Goal: Contribute content: Add original content to the website for others to see

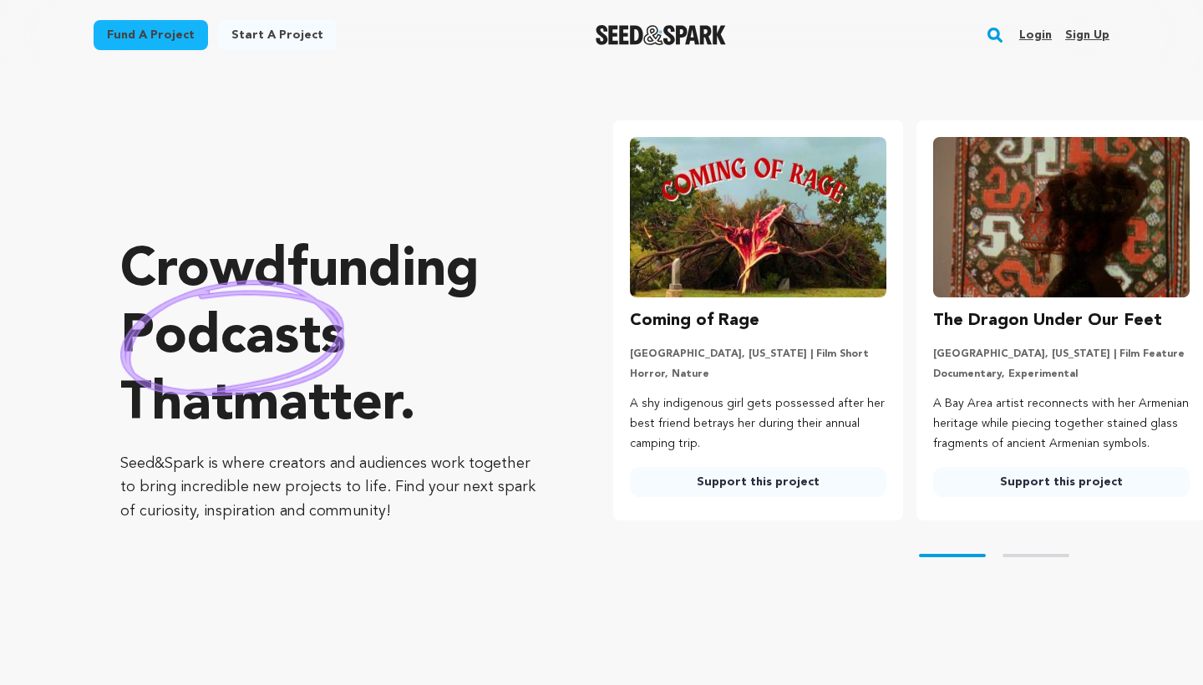
click at [1036, 34] on link "Login" at bounding box center [1035, 35] width 33 height 27
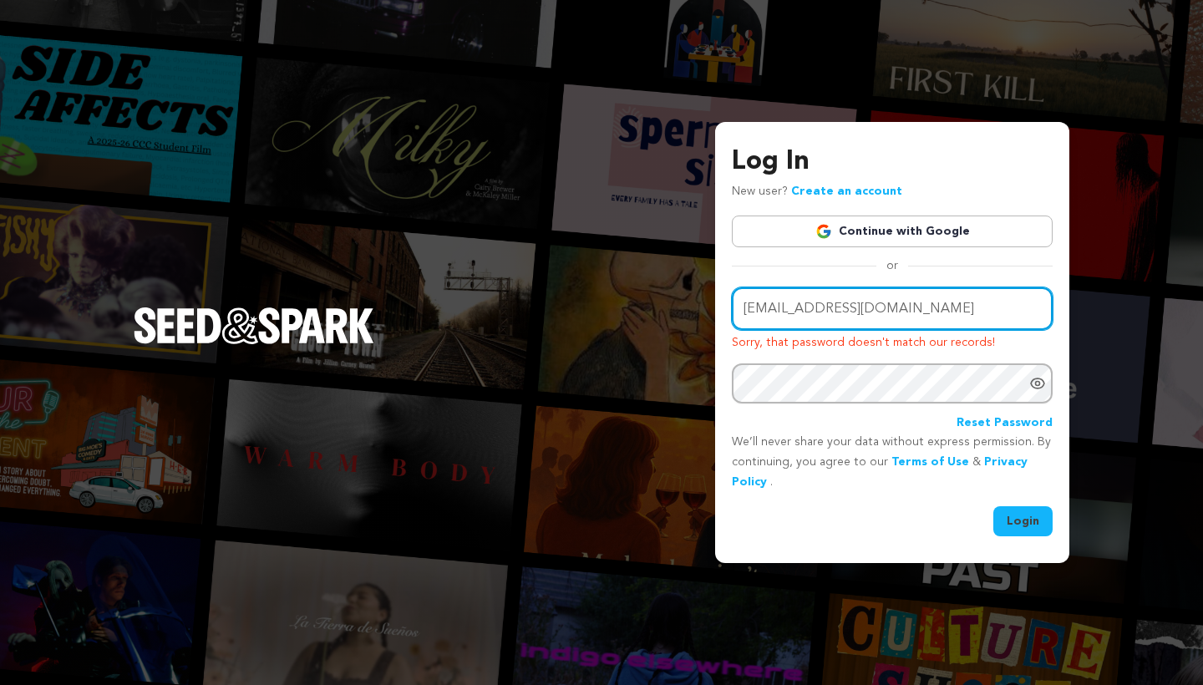
type input "muttaqi99@gmail.com"
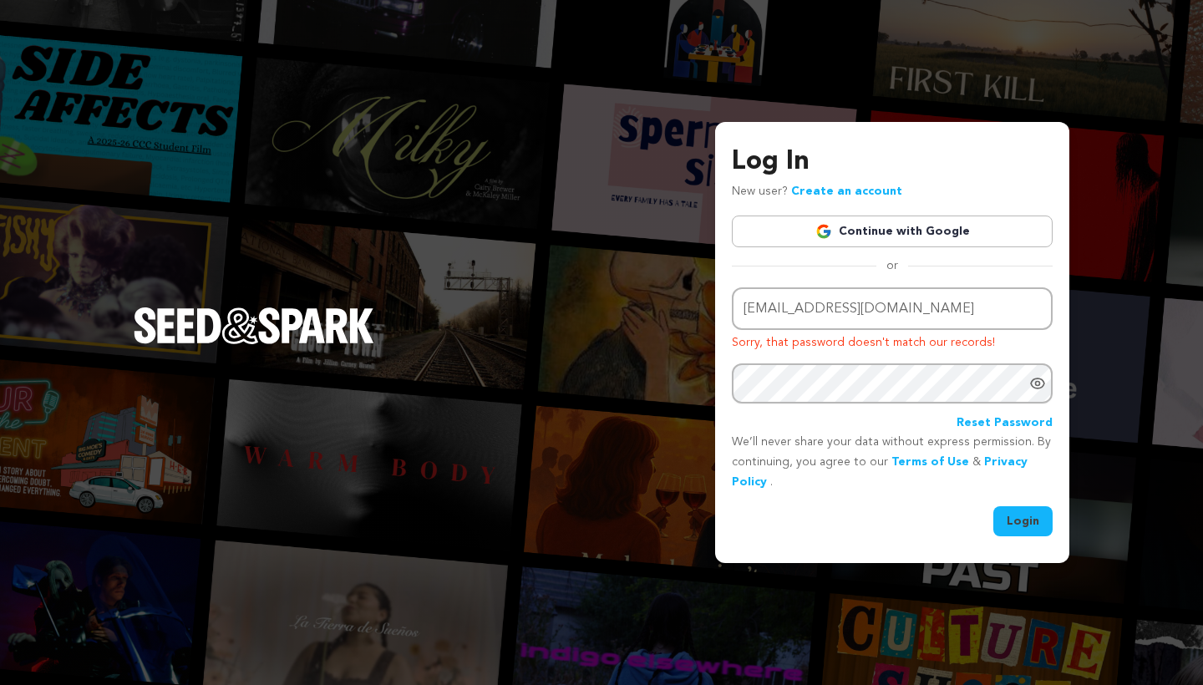
click at [1025, 509] on button "Login" at bounding box center [1022, 521] width 59 height 30
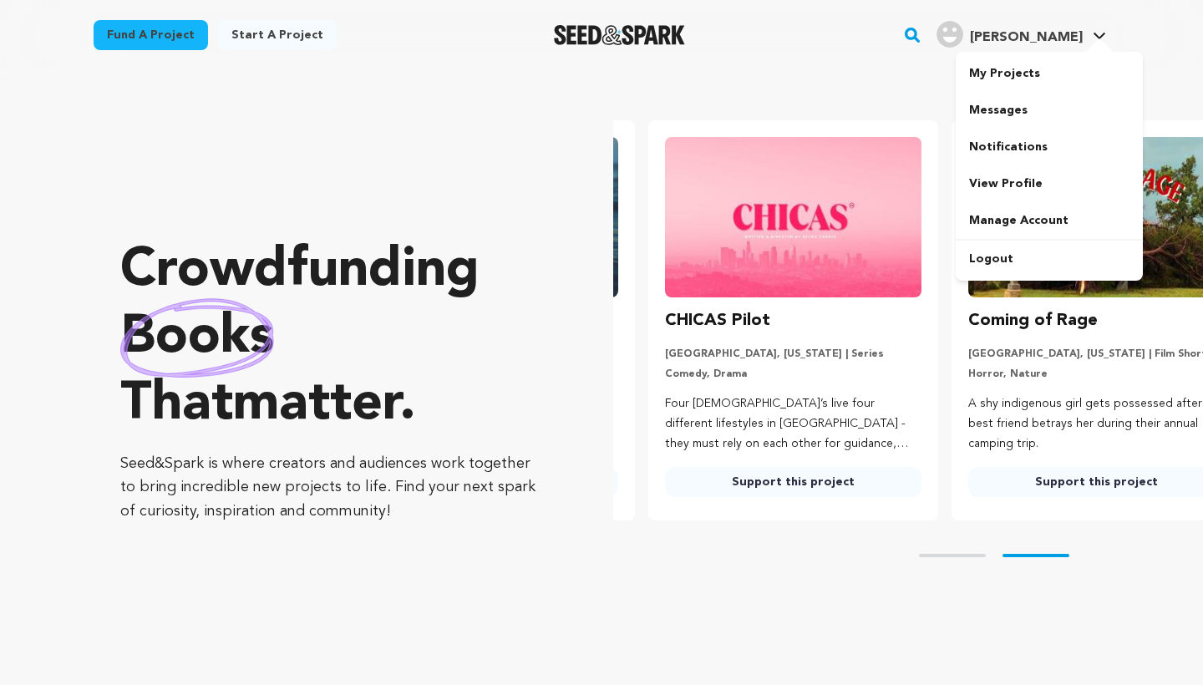
click at [1078, 35] on span "[PERSON_NAME]" at bounding box center [1026, 37] width 113 height 13
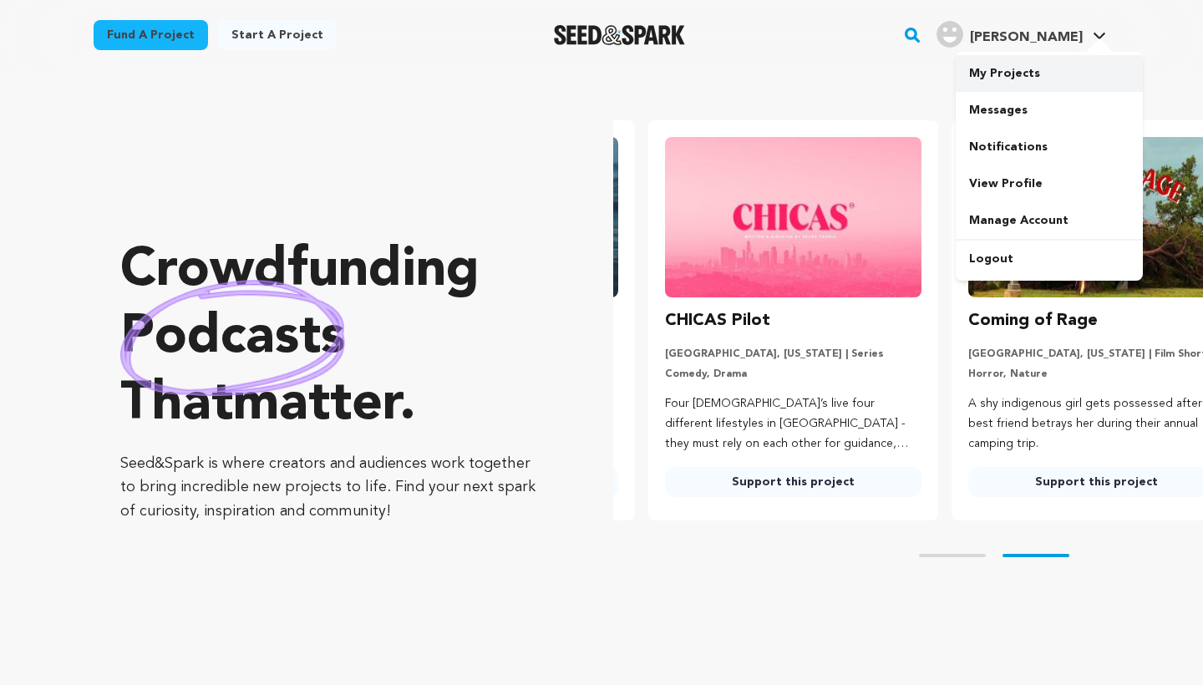
click at [1016, 62] on link "My Projects" at bounding box center [1048, 73] width 187 height 37
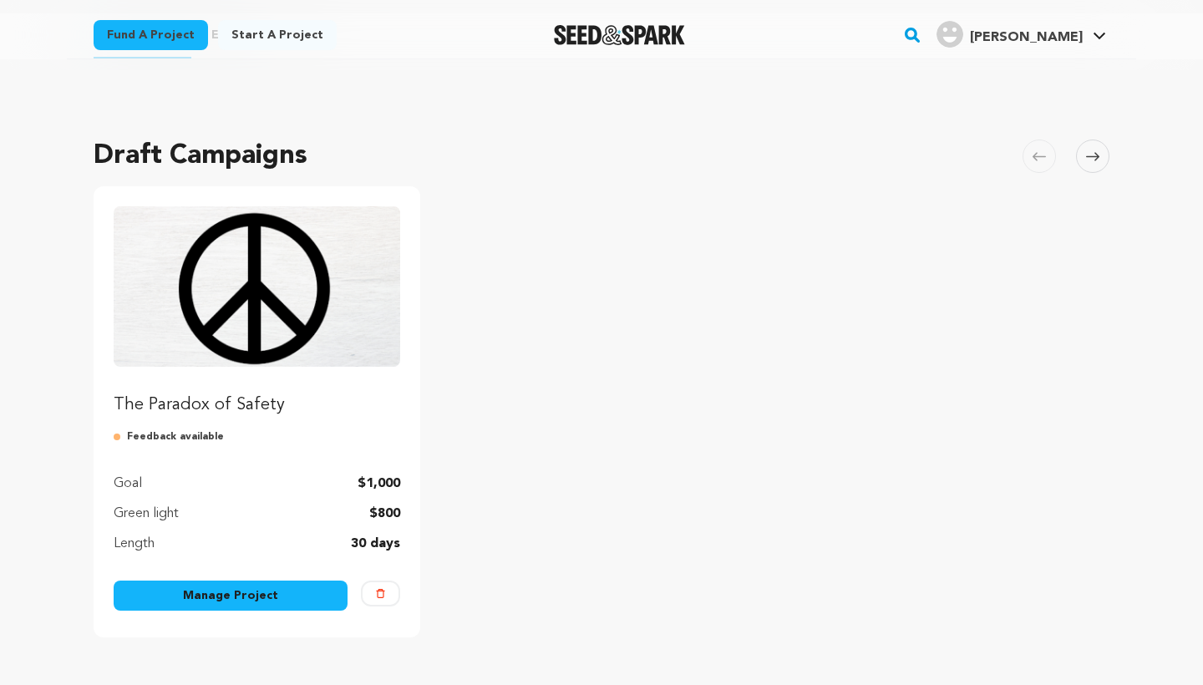
scroll to position [61, 0]
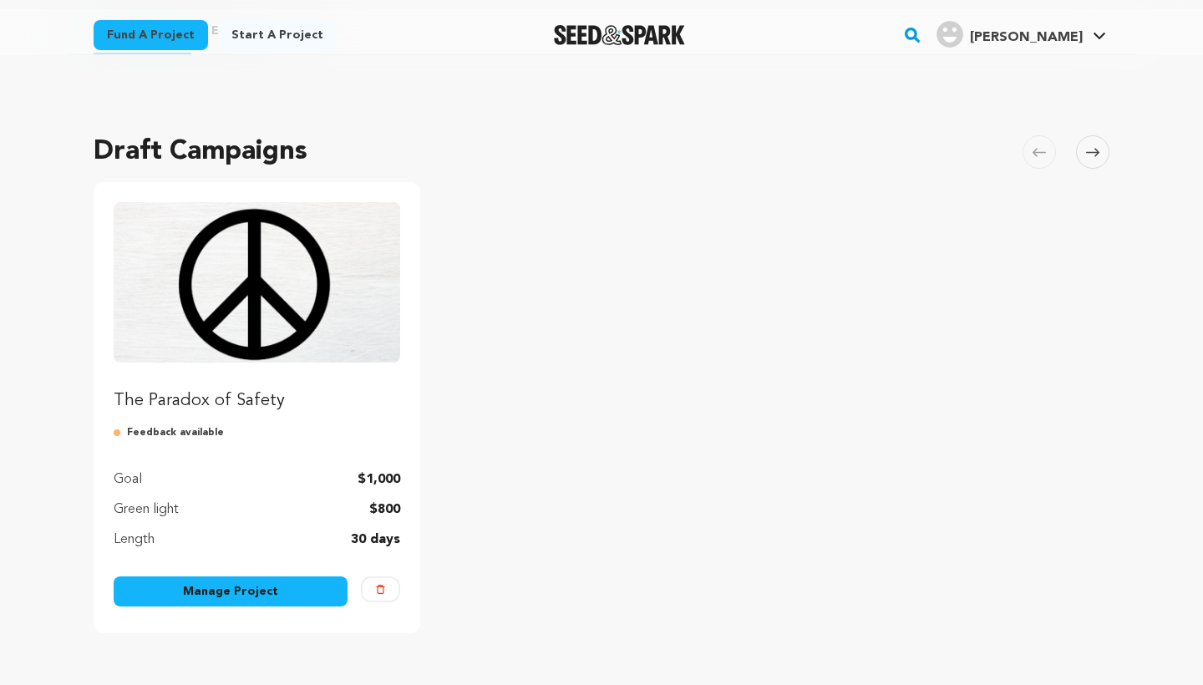
click at [210, 593] on link "Manage Project" at bounding box center [231, 591] width 234 height 30
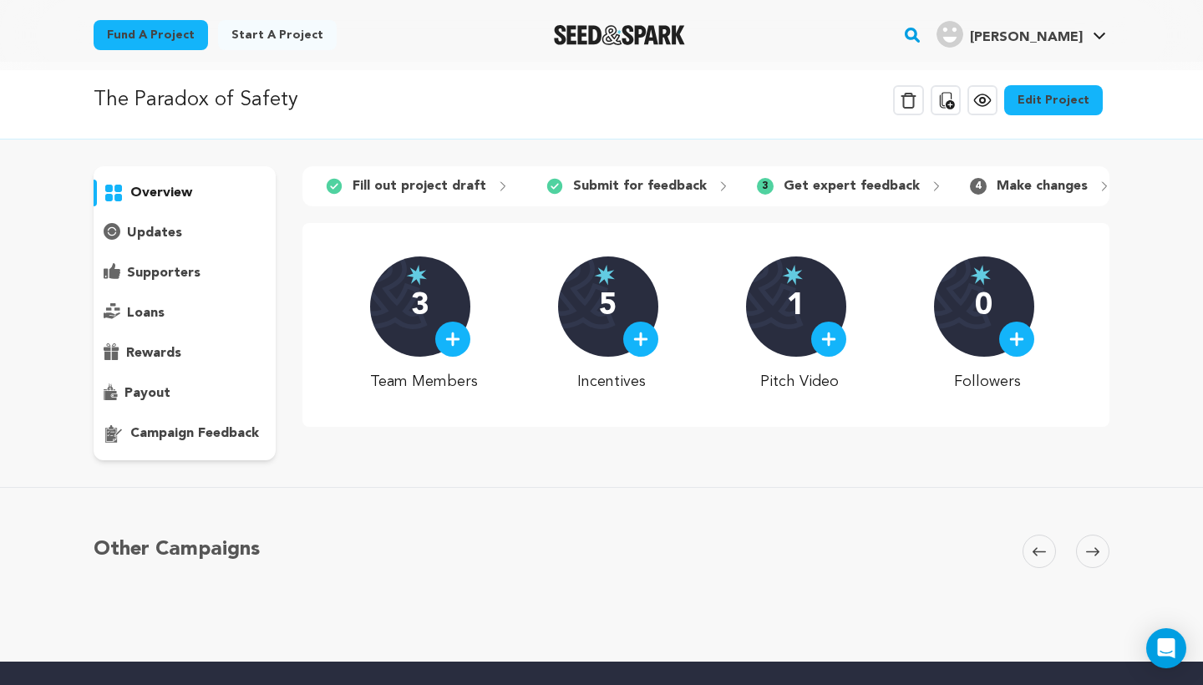
scroll to position [2, 0]
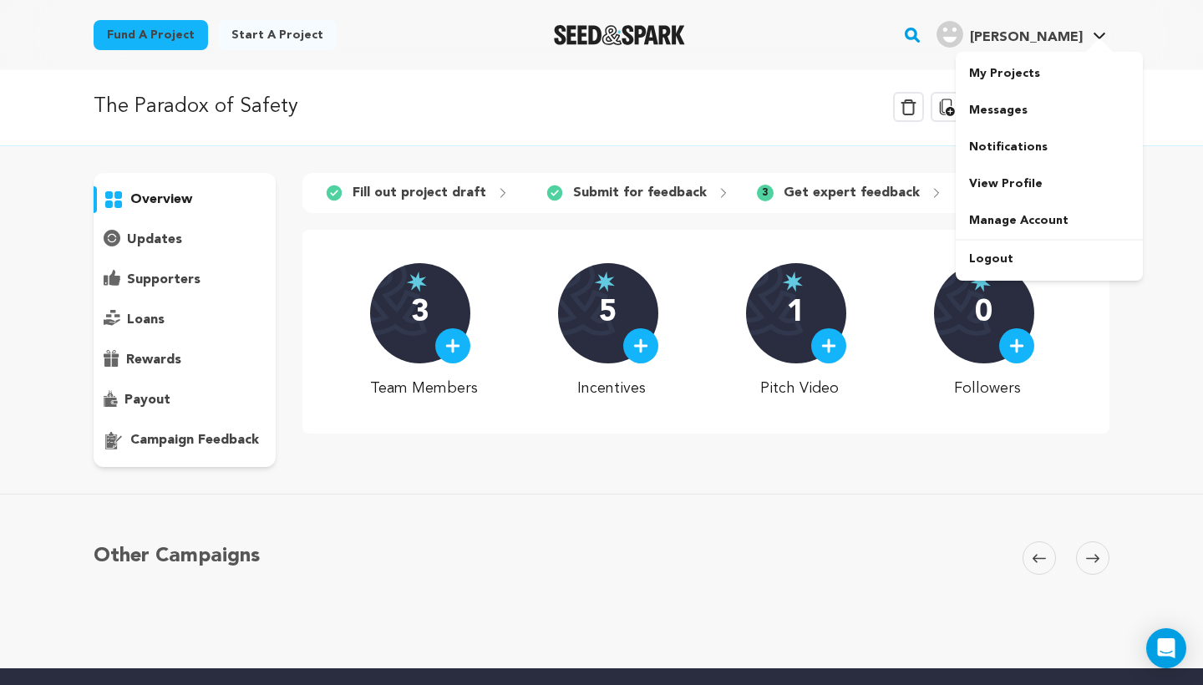
click at [1088, 28] on link "Khaalid M. Khaalid M." at bounding box center [1021, 33] width 176 height 30
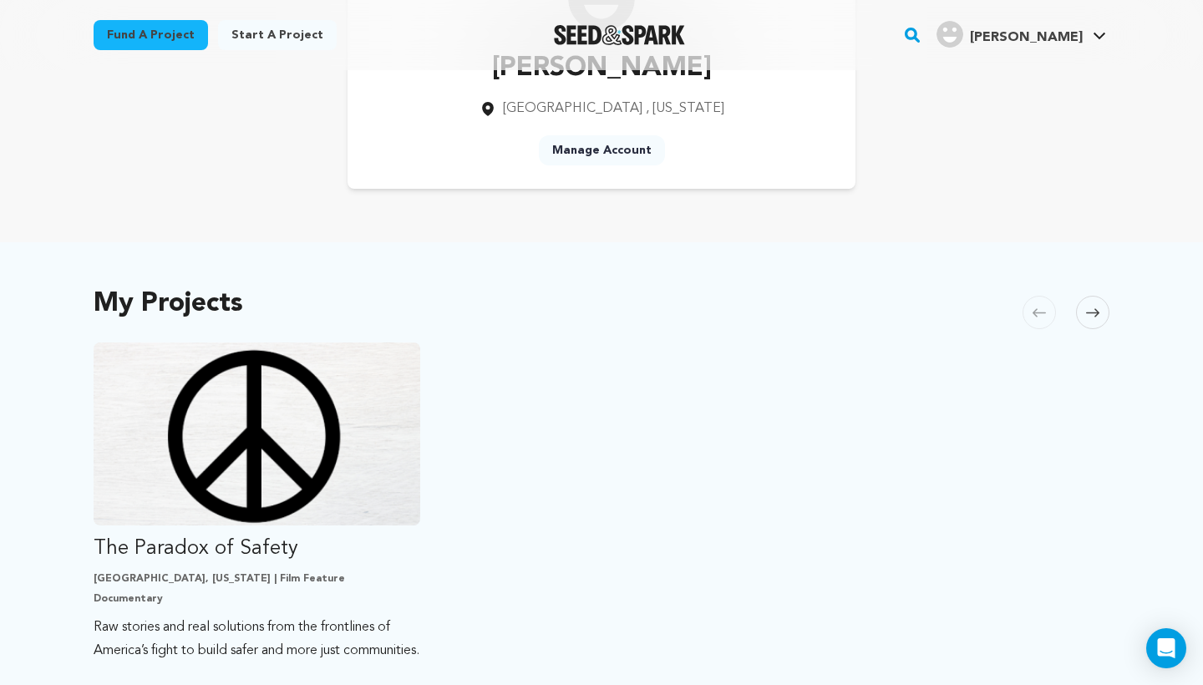
scroll to position [340, 0]
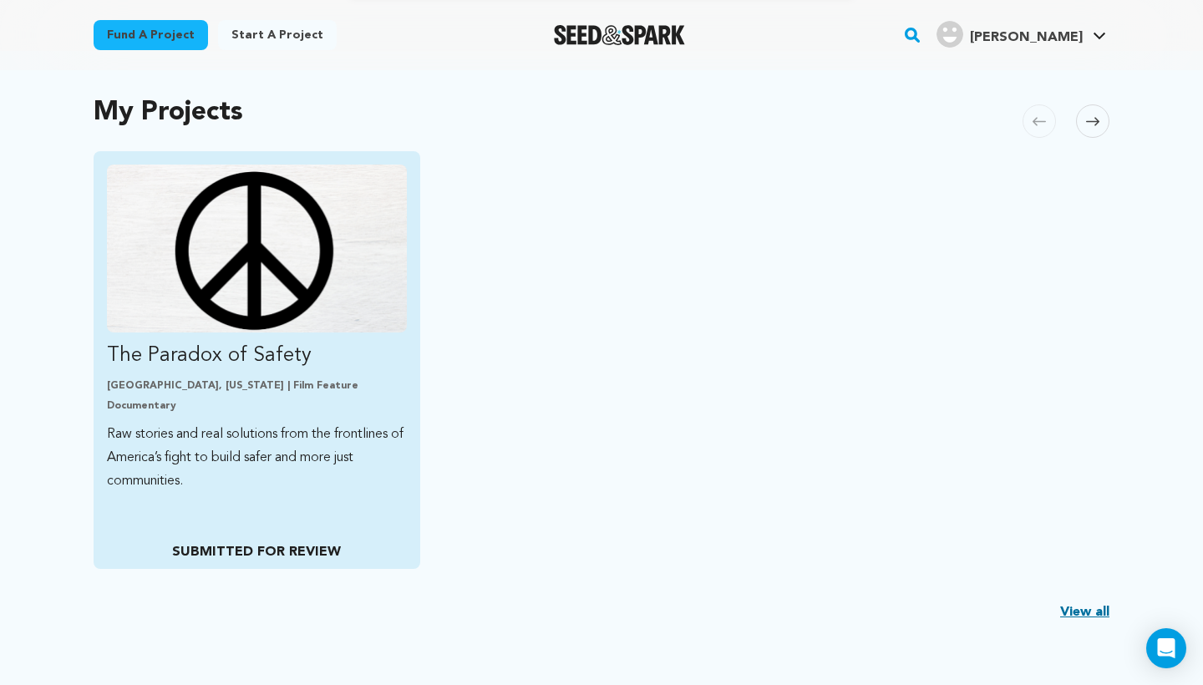
click at [225, 503] on div "The Paradox of Safety Sacramento, California | Film Feature Documentary Raw sto…" at bounding box center [257, 360] width 327 height 418
click at [265, 549] on p "SUBMITTED FOR REVIEW" at bounding box center [256, 552] width 299 height 20
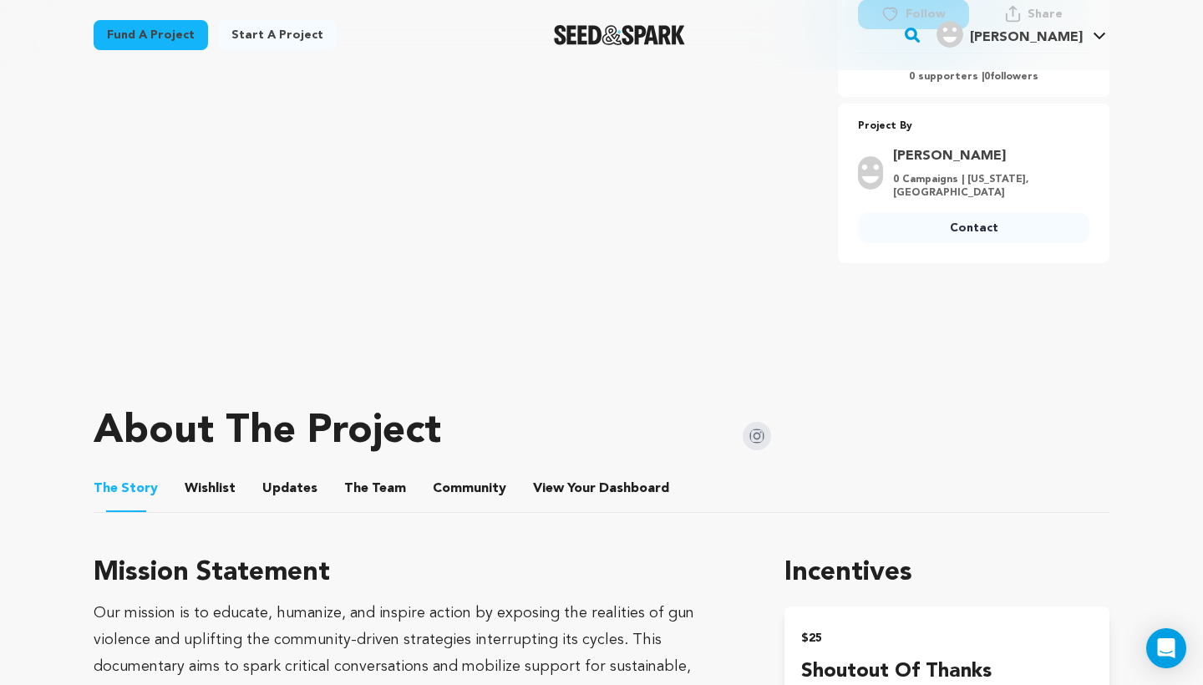
scroll to position [358, 0]
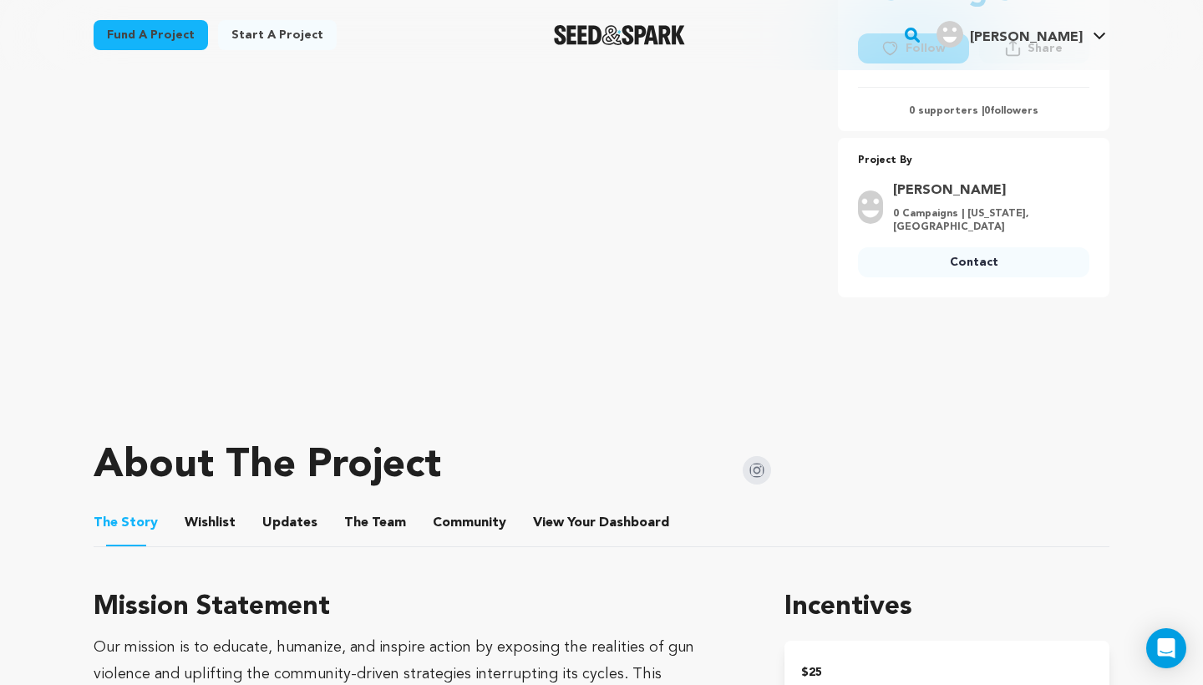
click at [362, 527] on button "The Team" at bounding box center [375, 526] width 40 height 40
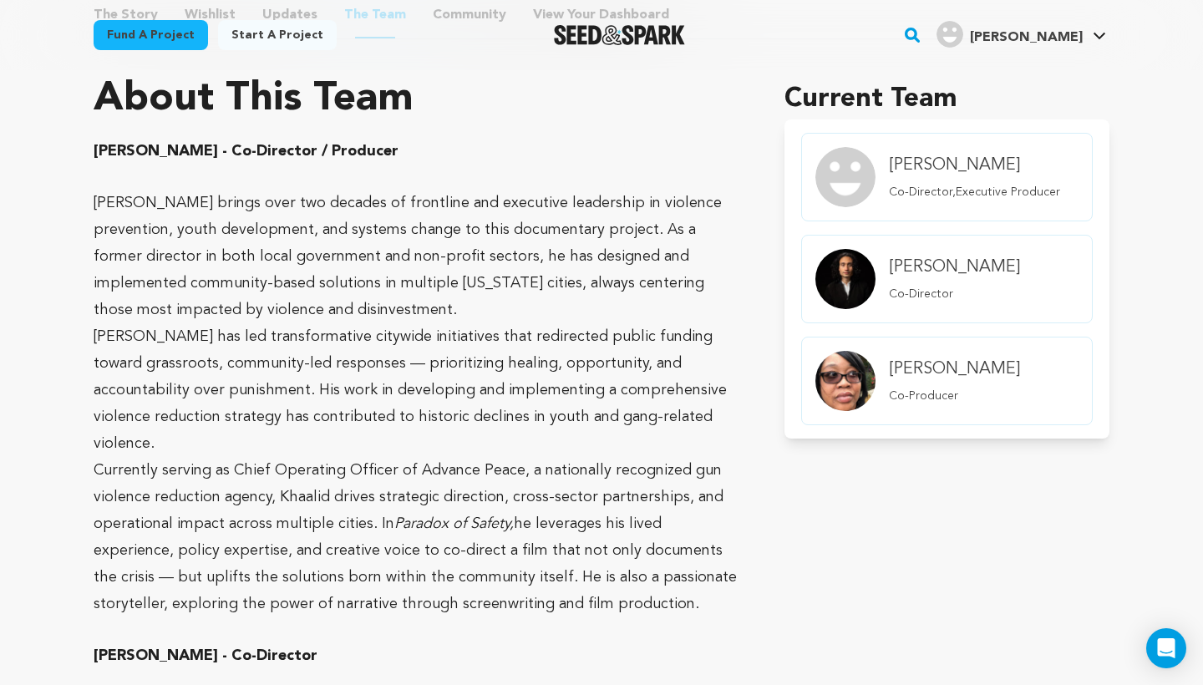
scroll to position [867, 0]
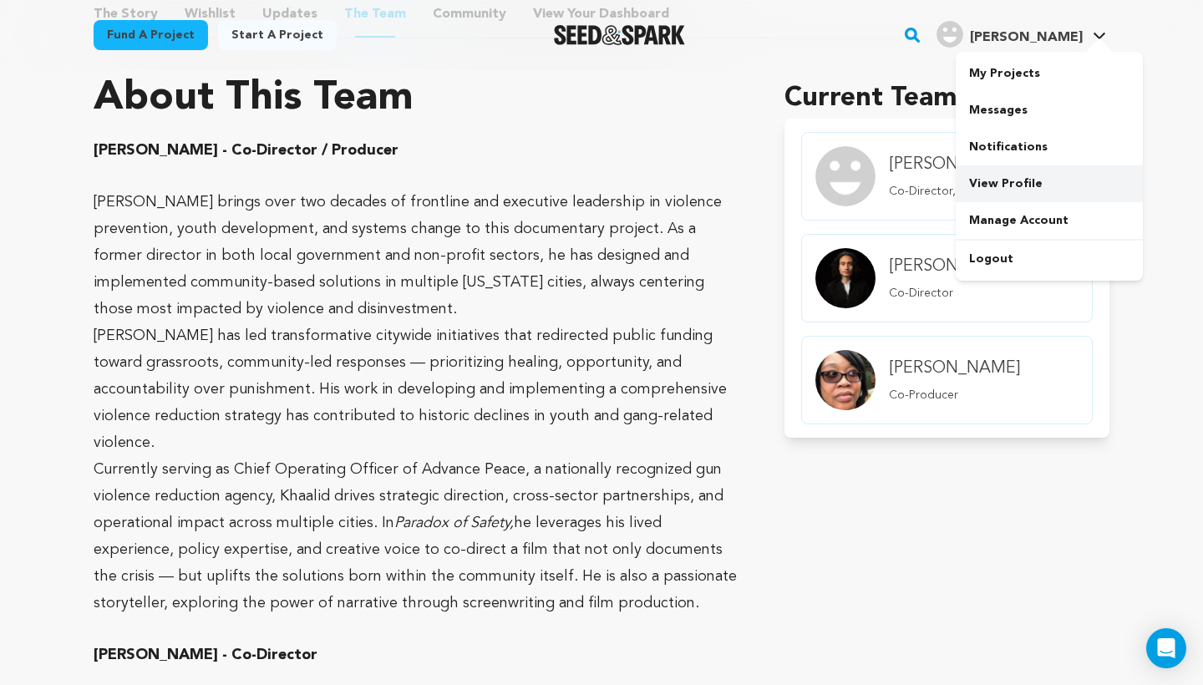
click at [1022, 169] on link "View Profile" at bounding box center [1048, 183] width 187 height 37
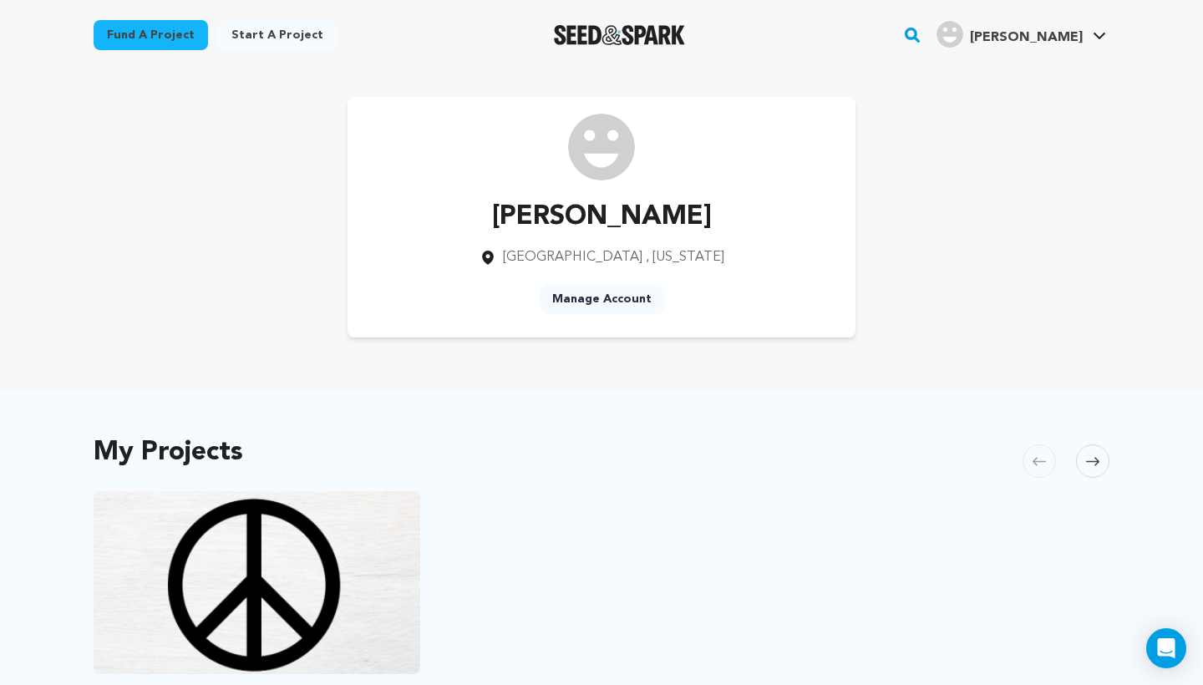
click at [591, 307] on link "Manage Account" at bounding box center [602, 299] width 126 height 30
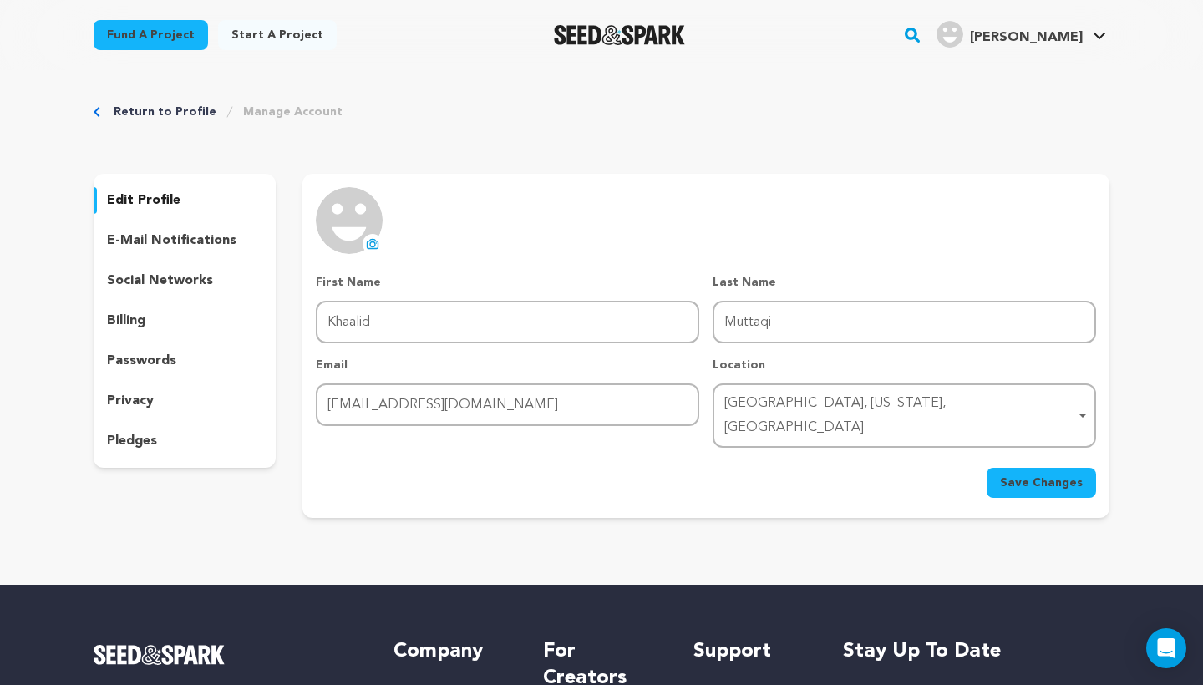
click at [375, 235] on button "uploading spinner upload profile image" at bounding box center [372, 244] width 20 height 20
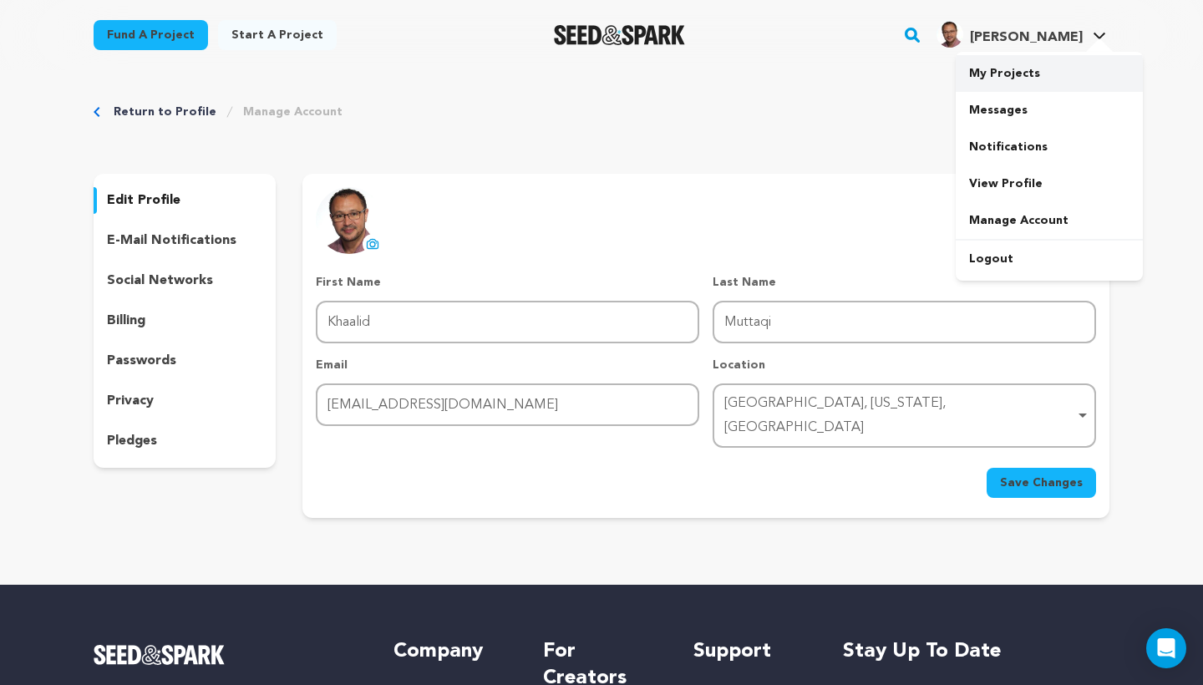
click at [1025, 74] on link "My Projects" at bounding box center [1048, 73] width 187 height 37
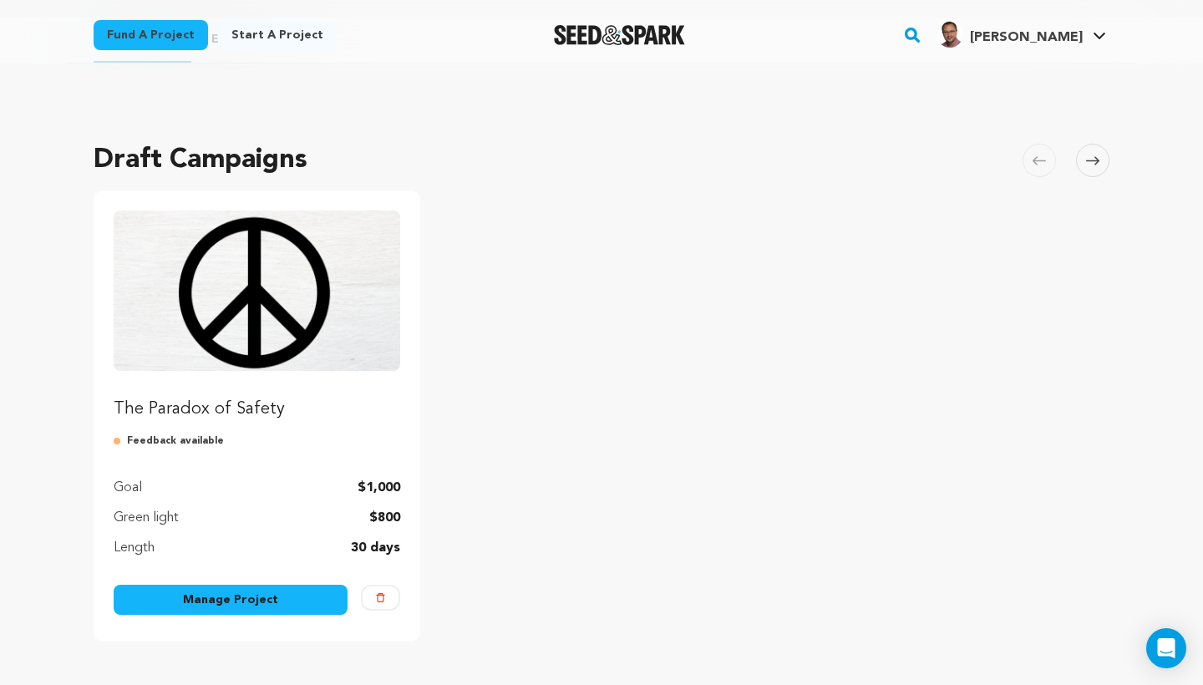
scroll to position [109, 0]
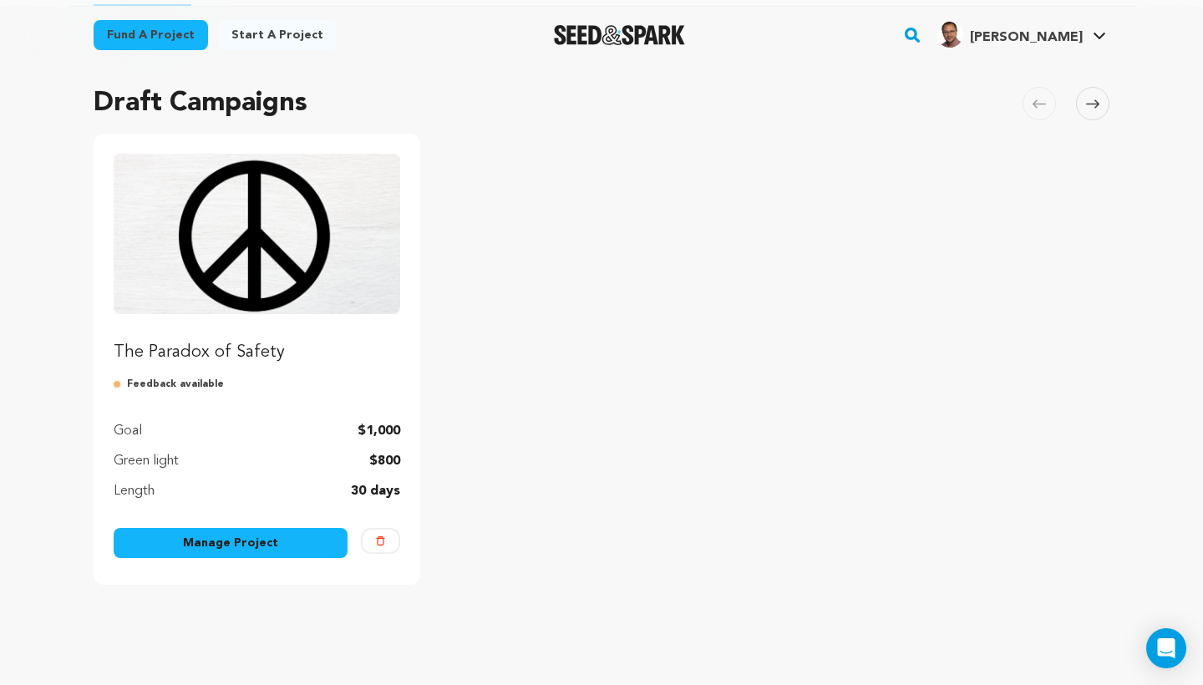
click at [215, 544] on link "Manage Project" at bounding box center [231, 543] width 234 height 30
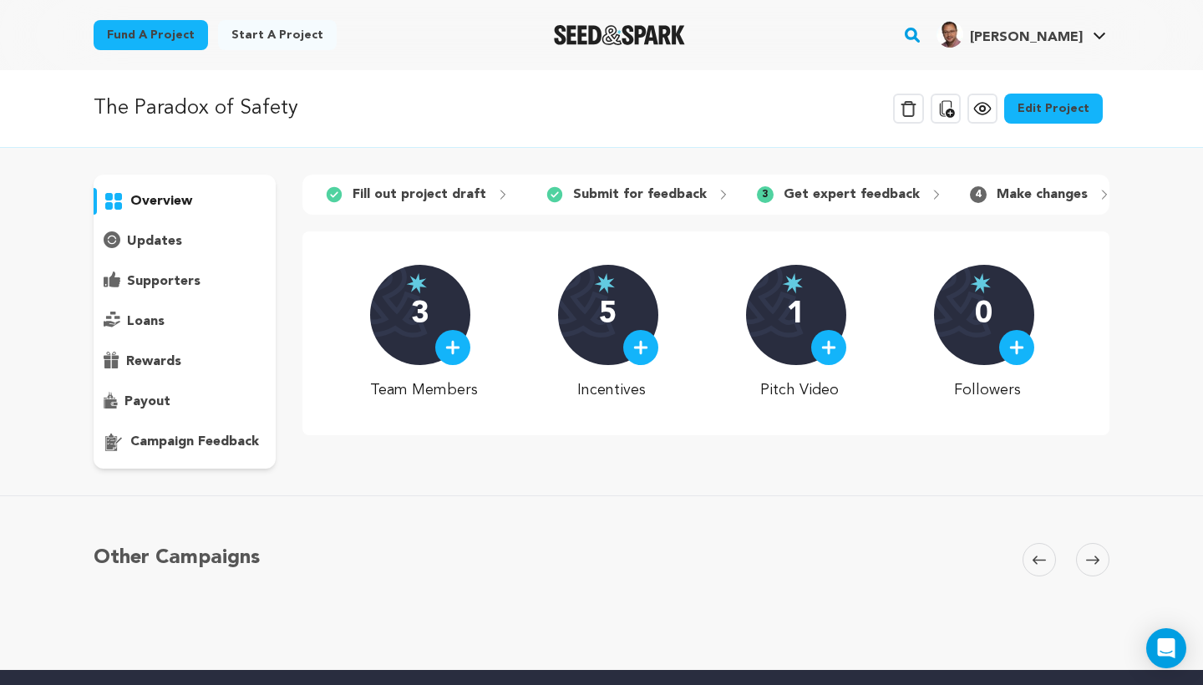
click at [173, 246] on p "updates" at bounding box center [154, 241] width 55 height 20
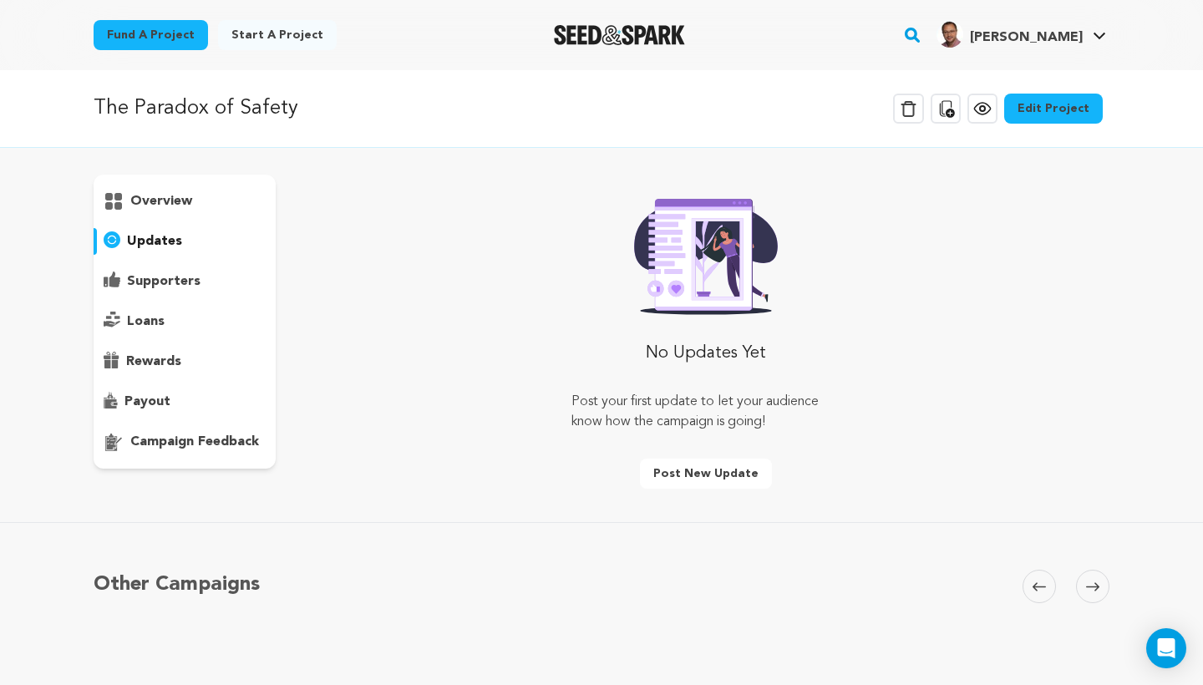
click at [165, 215] on div "overview" at bounding box center [185, 322] width 182 height 294
click at [164, 197] on p "overview" at bounding box center [161, 201] width 62 height 20
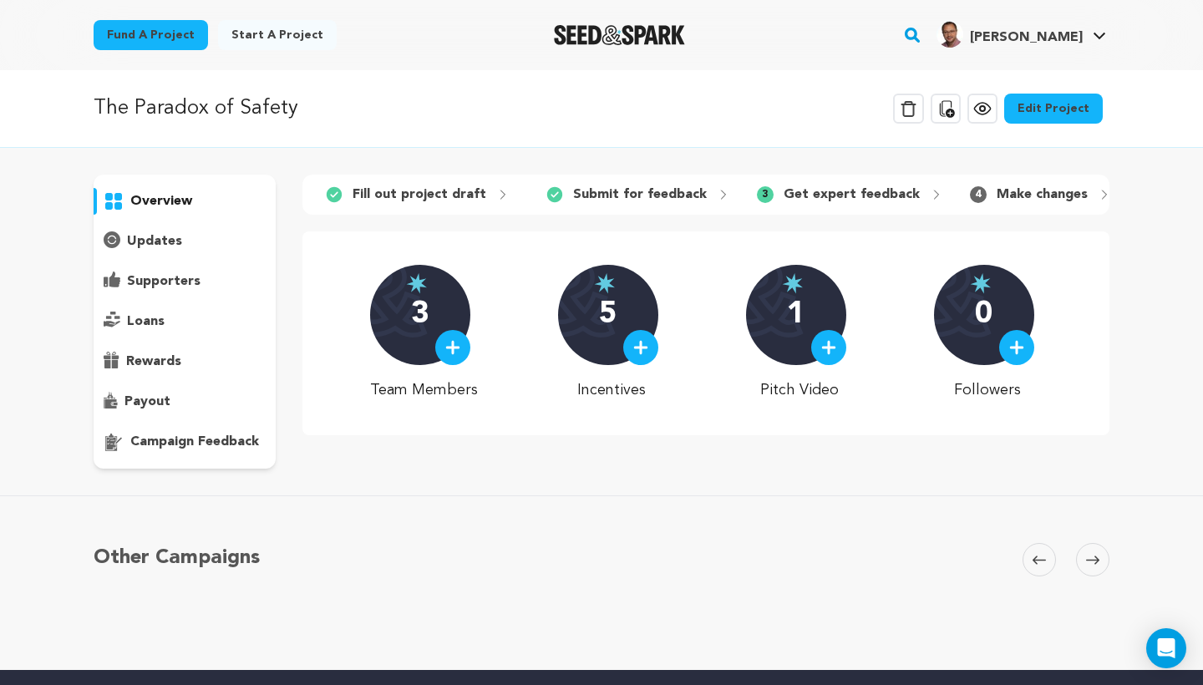
click at [478, 194] on p "Fill out project draft" at bounding box center [419, 195] width 134 height 20
click at [496, 195] on icon at bounding box center [502, 194] width 13 height 13
click at [498, 197] on icon at bounding box center [502, 194] width 13 height 13
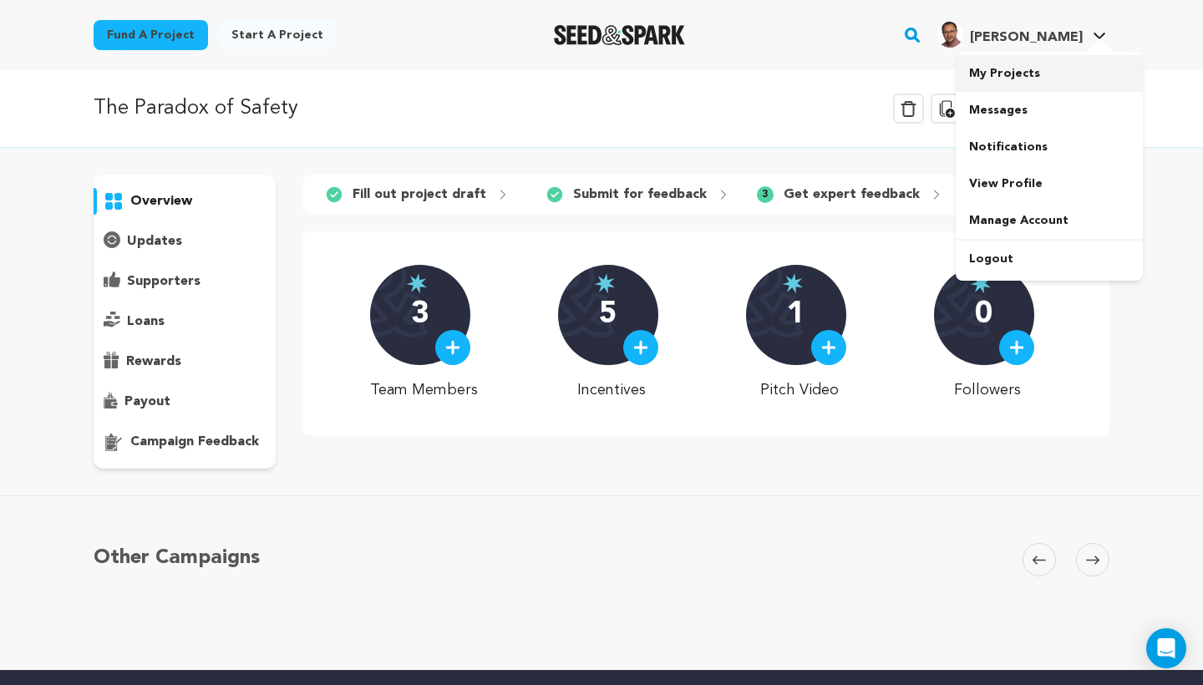
click at [1020, 74] on link "My Projects" at bounding box center [1048, 73] width 187 height 37
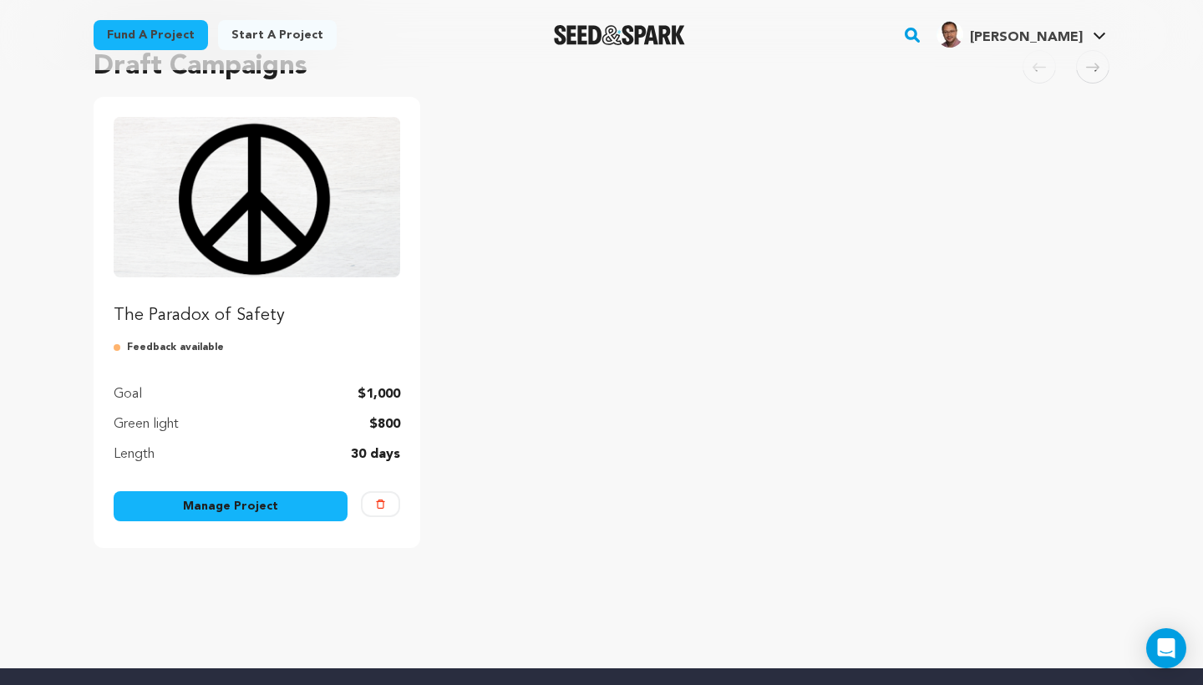
scroll to position [151, 0]
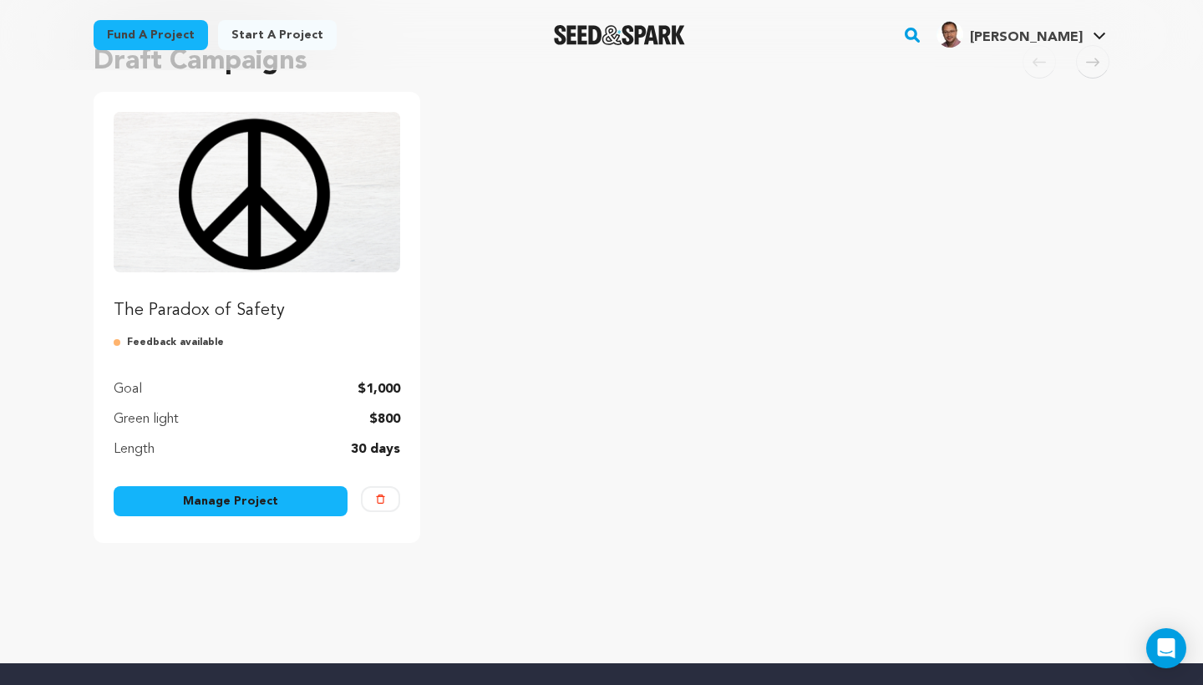
click at [236, 501] on link "Manage Project" at bounding box center [231, 501] width 234 height 30
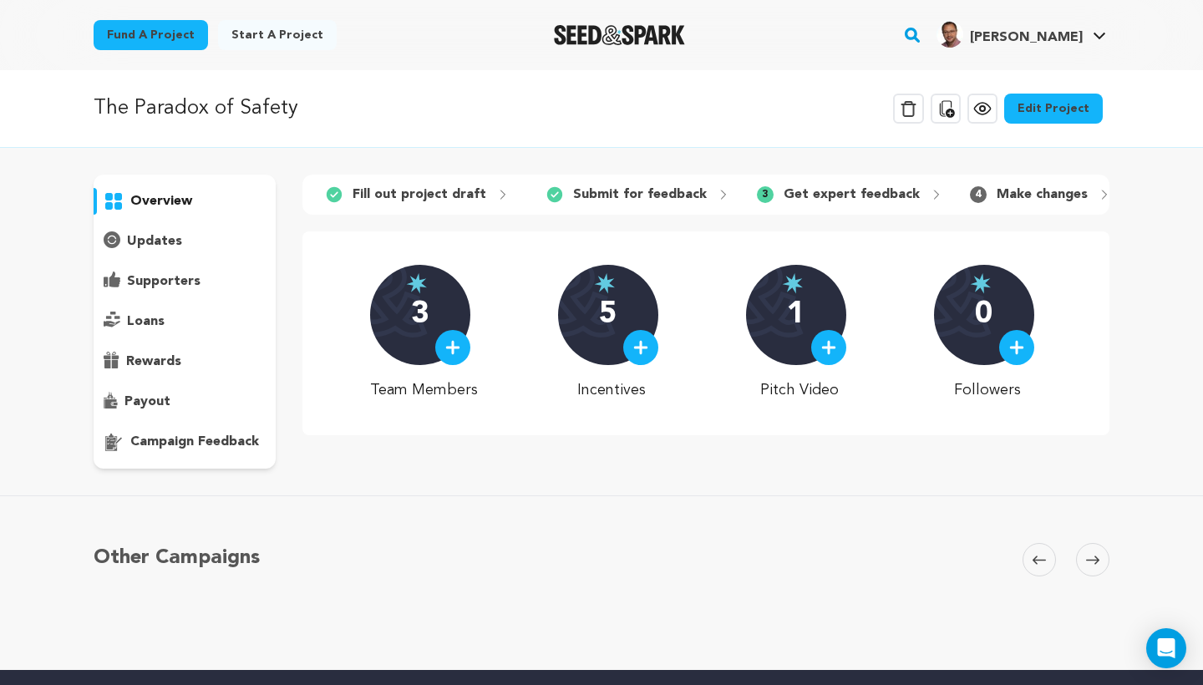
click at [1051, 106] on link "Edit Project" at bounding box center [1053, 109] width 99 height 30
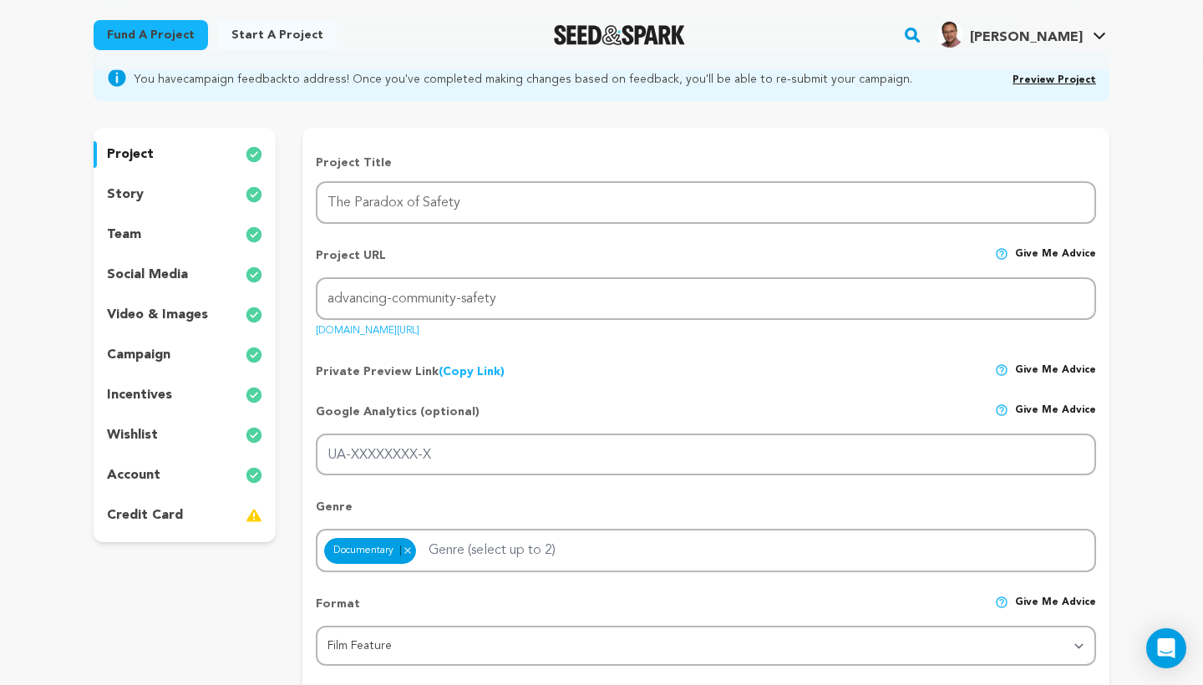
scroll to position [146, 0]
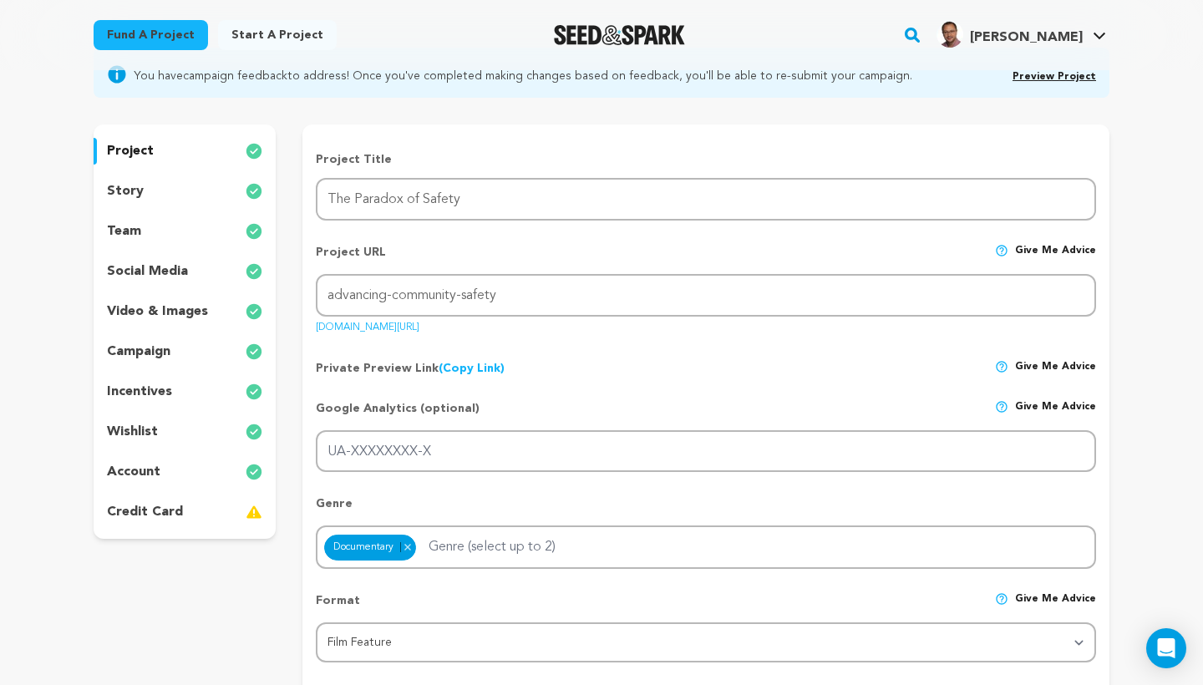
click at [222, 192] on div "story" at bounding box center [185, 191] width 182 height 27
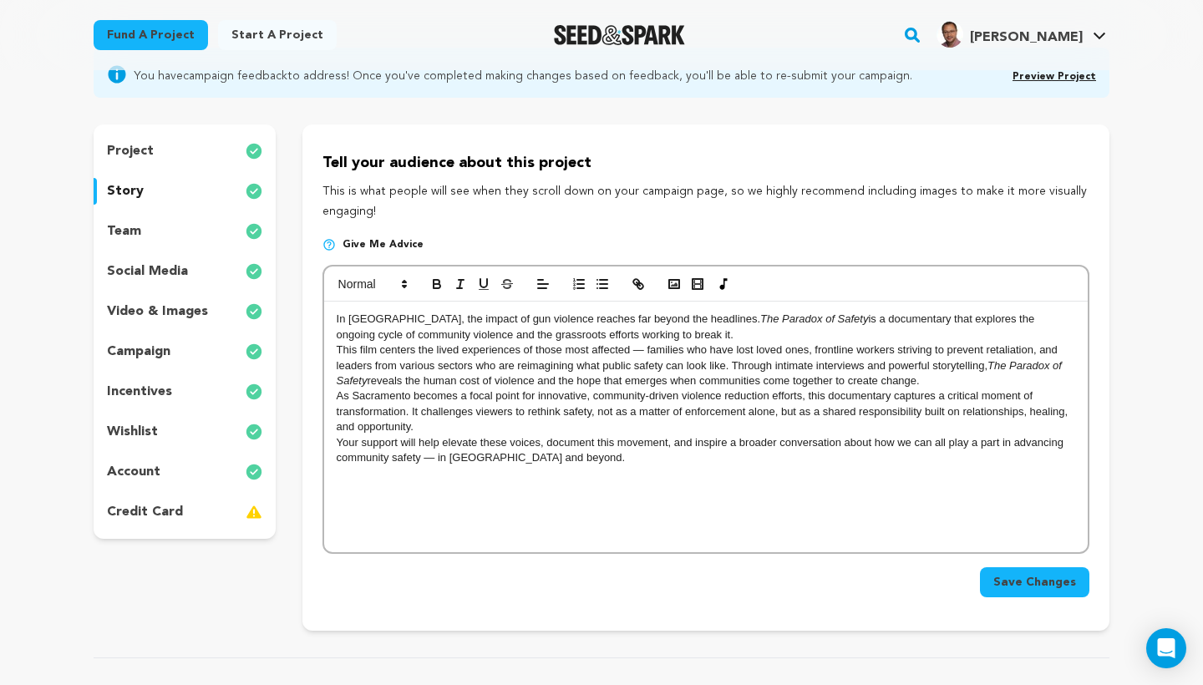
click at [614, 447] on p "Your support will help elevate these voices, document this movement, and inspir…" at bounding box center [706, 450] width 738 height 31
click at [530, 455] on p "Your support will help elevate these voices, document this movement, and inspir…" at bounding box center [706, 450] width 738 height 31
drag, startPoint x: 597, startPoint y: 454, endPoint x: 570, endPoint y: 456, distance: 26.8
click at [570, 456] on p "Your support will help elevate these voices, document this movement, and inspir…" at bounding box center [706, 450] width 738 height 31
click at [190, 153] on div "project" at bounding box center [185, 151] width 182 height 27
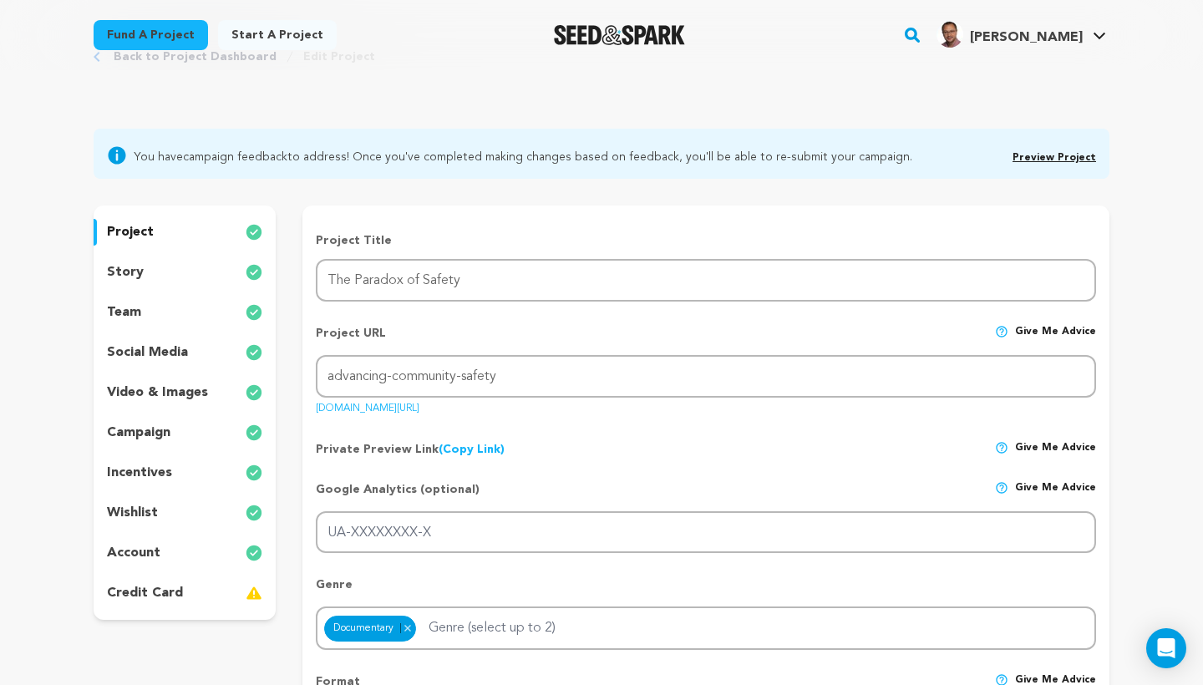
scroll to position [107, 0]
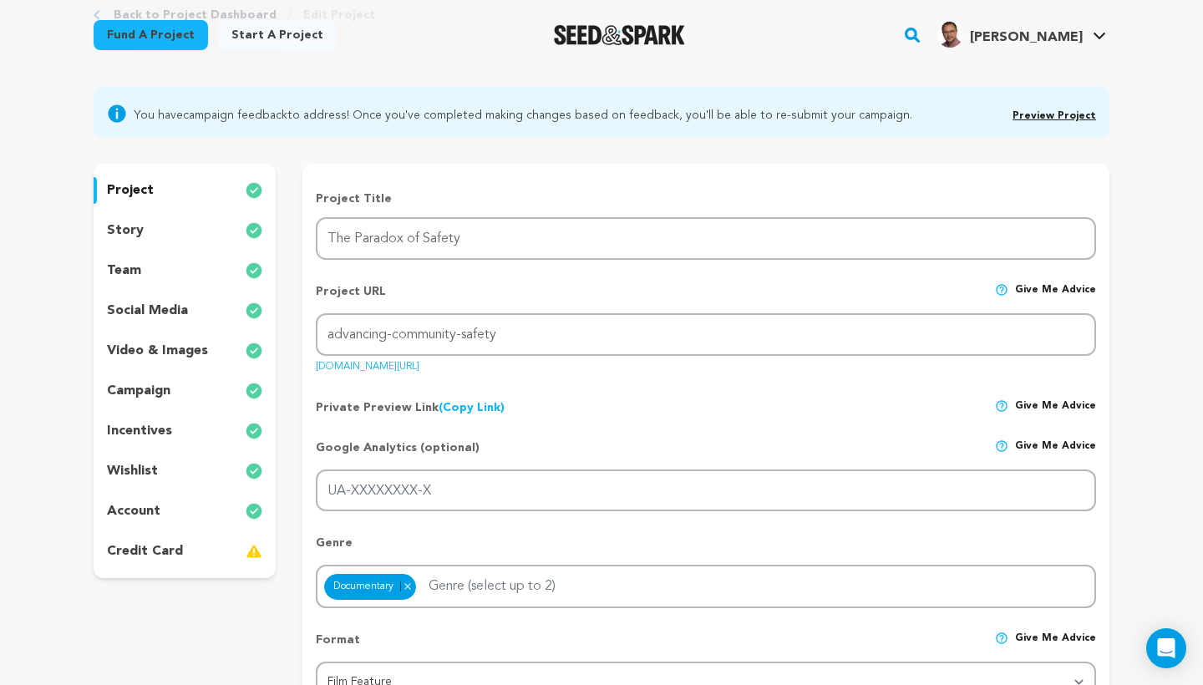
click at [225, 350] on div "video & images" at bounding box center [185, 350] width 182 height 27
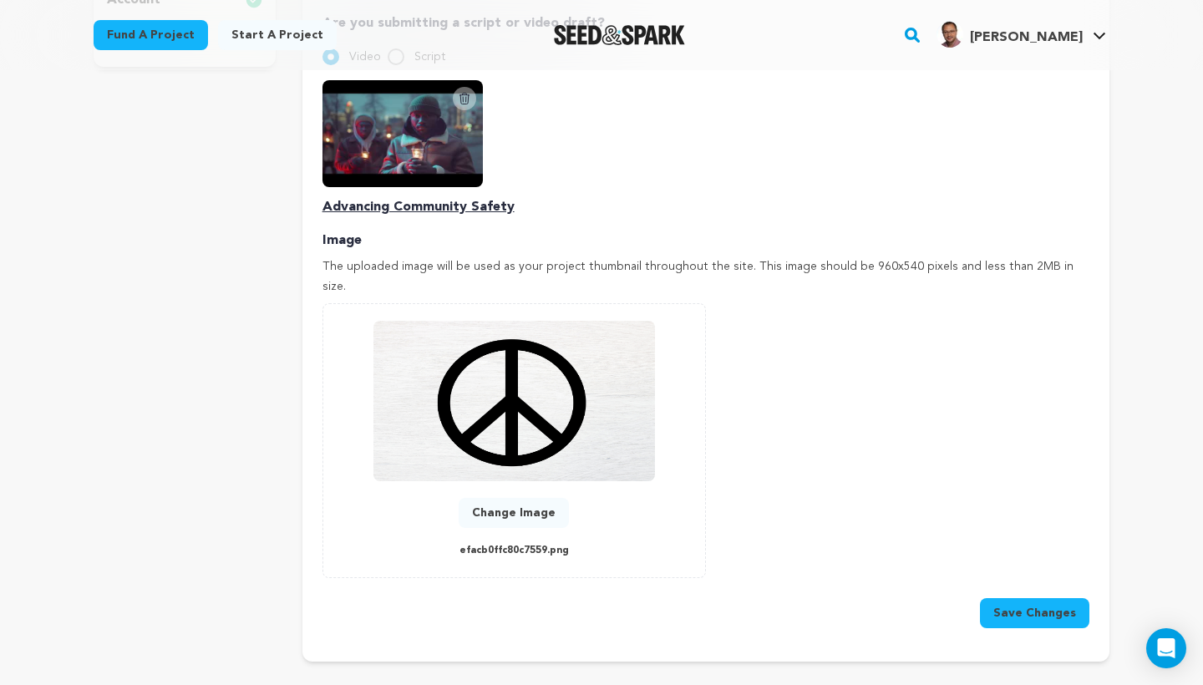
scroll to position [620, 0]
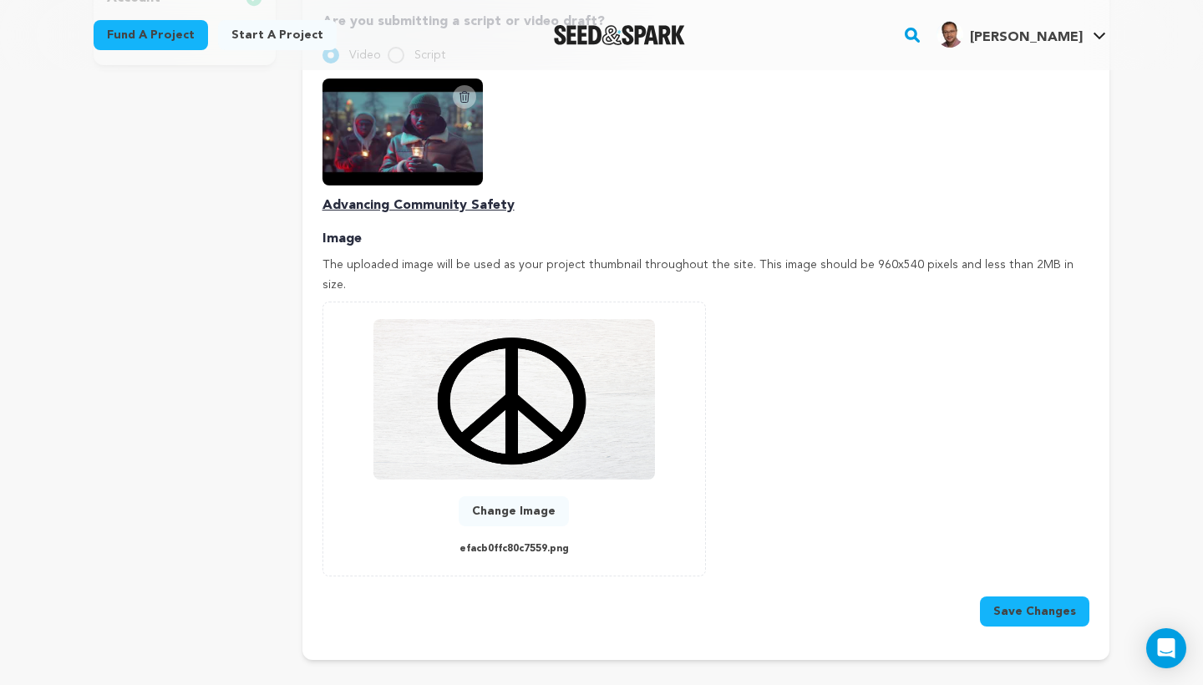
click at [524, 496] on button "Change Image" at bounding box center [513, 511] width 110 height 30
click at [534, 496] on button "Change Image" at bounding box center [513, 511] width 110 height 30
click at [685, 372] on div "0 % 0 % Change Image efacb0ffc80c7559.png" at bounding box center [514, 439] width 348 height 240
click at [509, 496] on button "Change Image" at bounding box center [513, 511] width 110 height 30
click at [525, 496] on button "Change Image" at bounding box center [513, 511] width 110 height 30
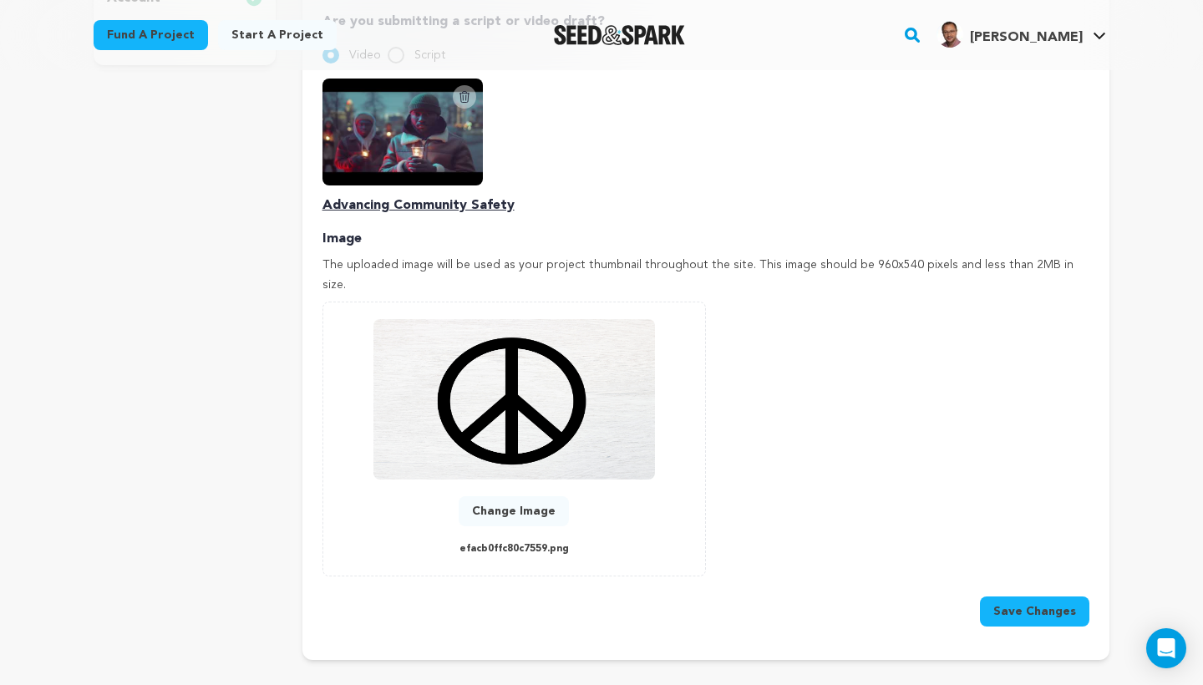
click at [529, 496] on button "Change Image" at bounding box center [513, 511] width 110 height 30
click at [857, 343] on div "Add Image Accepts .gif, .jpg, and .png 0 % 0 % Change Image efacb0ffc80c7559.png" at bounding box center [705, 438] width 767 height 275
click at [544, 496] on button "Change Image" at bounding box center [513, 511] width 110 height 30
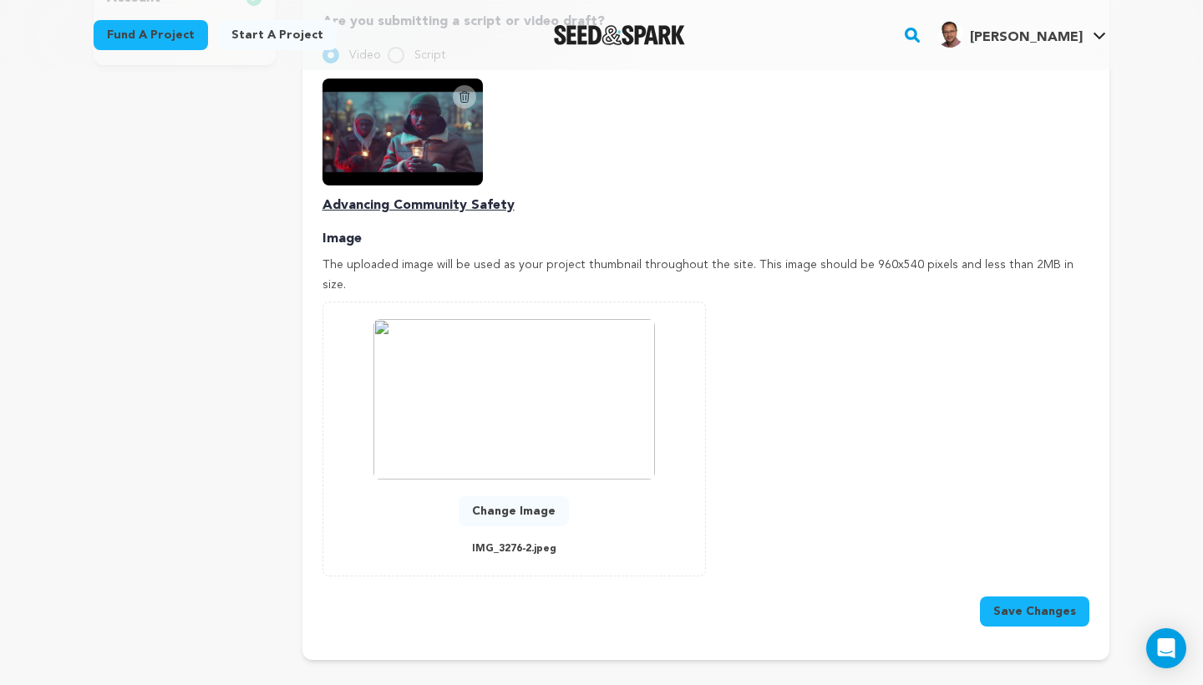
click at [1020, 596] on button "Save Changes" at bounding box center [1034, 611] width 109 height 30
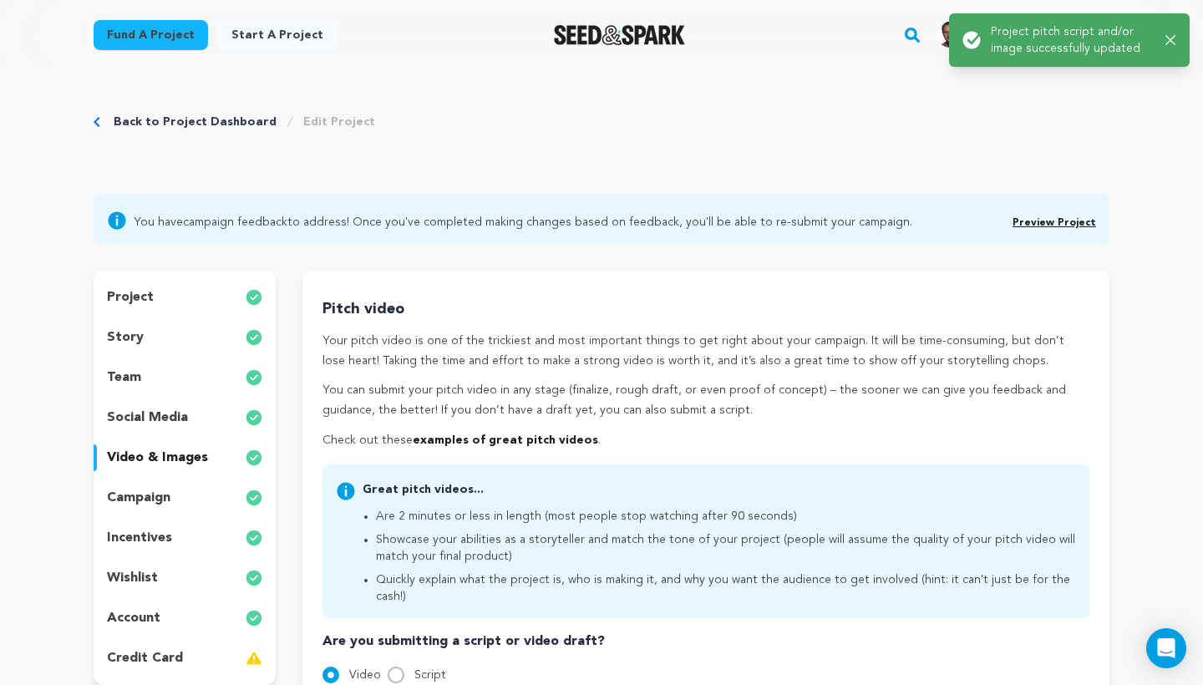
scroll to position [0, 0]
click at [98, 117] on icon "Breadcrumb" at bounding box center [97, 122] width 7 height 10
click at [96, 124] on icon "Breadcrumb" at bounding box center [97, 122] width 6 height 10
click at [99, 128] on div "Back to Project Dashboard Edit Project" at bounding box center [234, 122] width 281 height 17
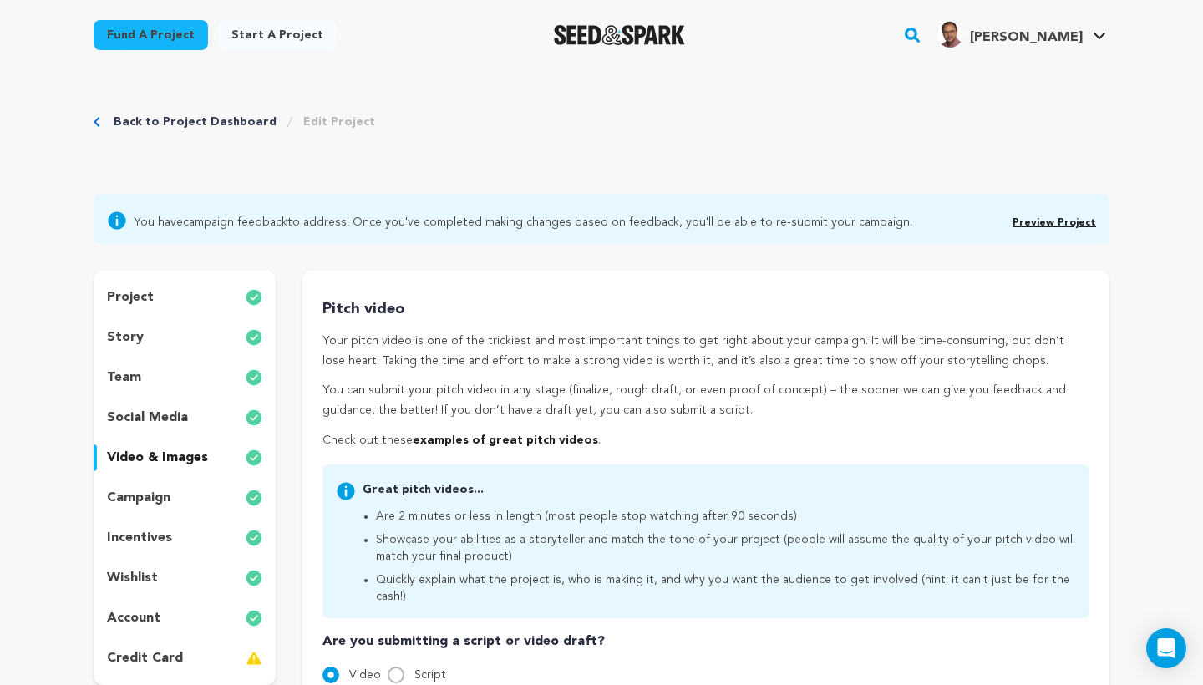
click at [99, 127] on div "Back to Project Dashboard Edit Project" at bounding box center [234, 122] width 281 height 17
click at [97, 122] on icon "Breadcrumb" at bounding box center [97, 122] width 7 height 10
click at [102, 124] on div "Back to Project Dashboard Edit Project" at bounding box center [234, 122] width 281 height 17
click at [98, 122] on icon "Breadcrumb" at bounding box center [97, 122] width 7 height 10
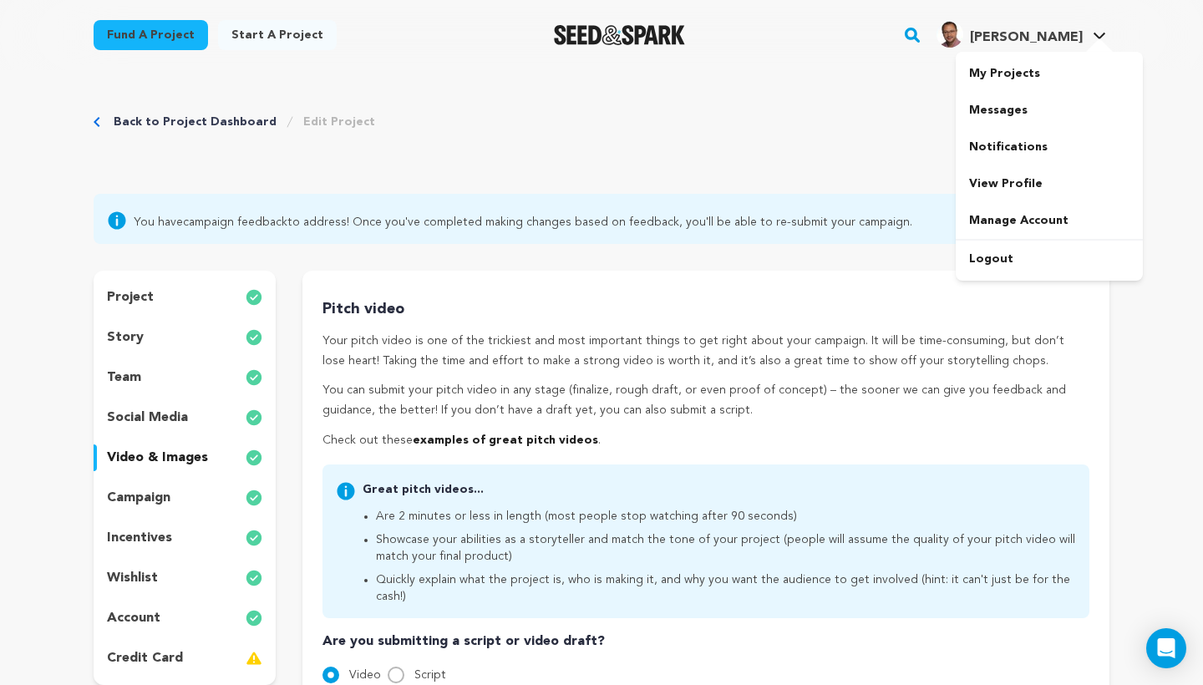
click at [1040, 39] on span "[PERSON_NAME]" at bounding box center [1026, 37] width 113 height 13
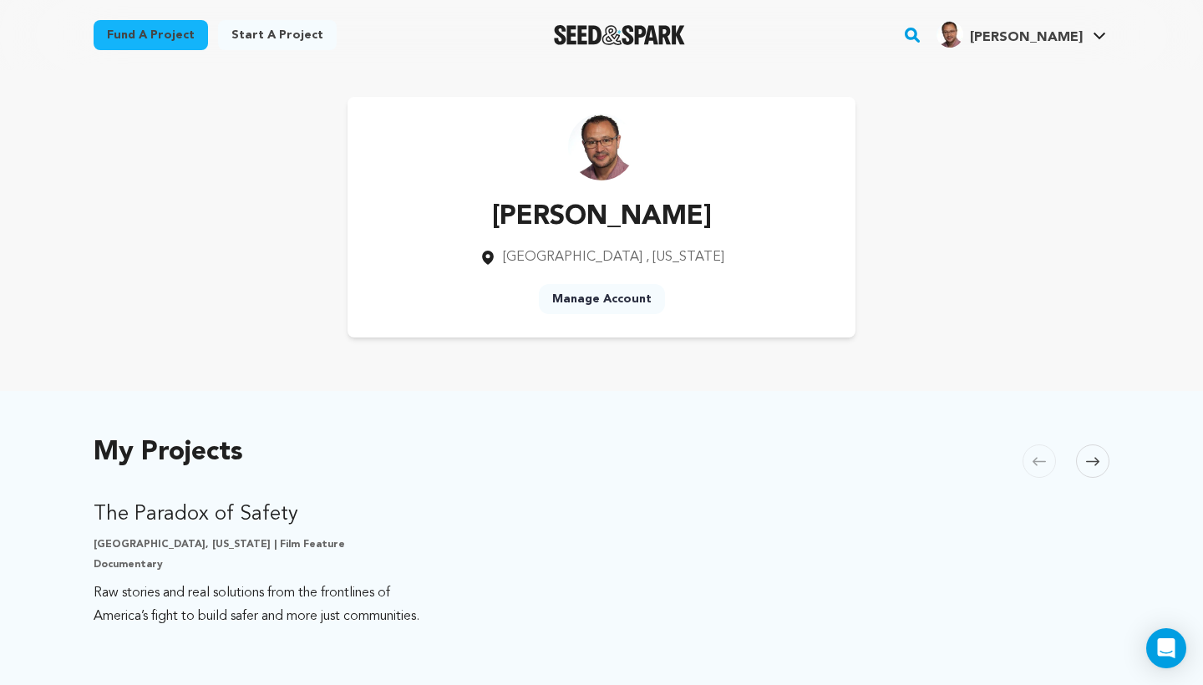
scroll to position [172, 0]
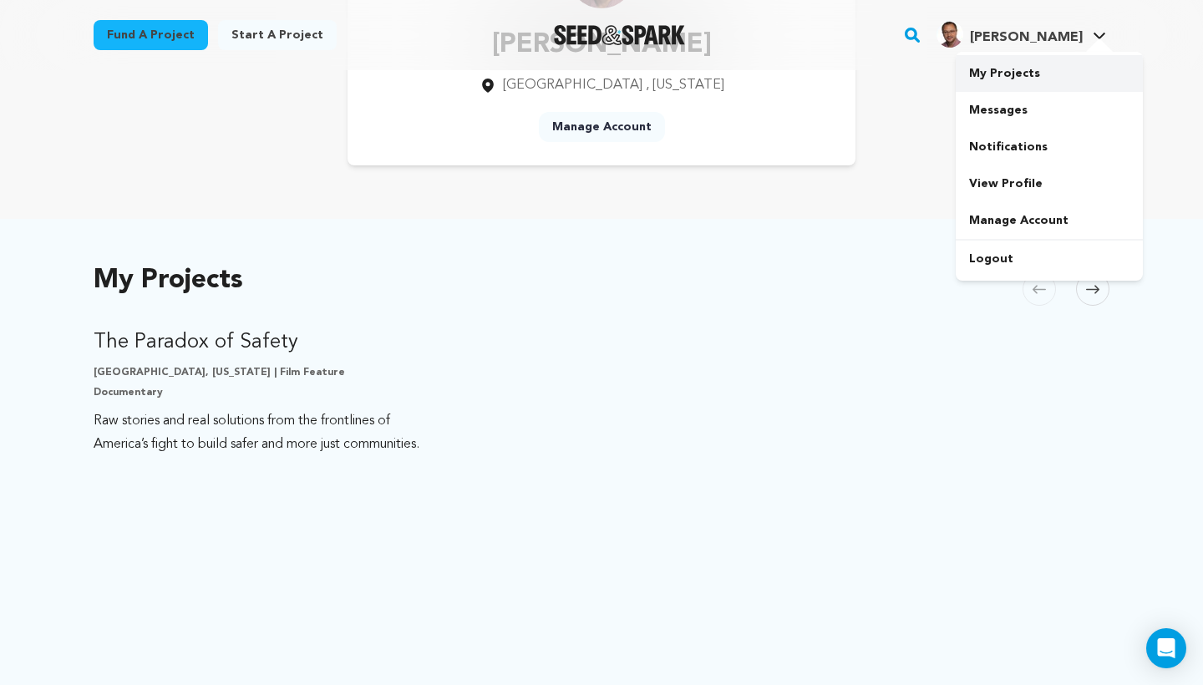
click at [1051, 82] on link "My Projects" at bounding box center [1048, 73] width 187 height 37
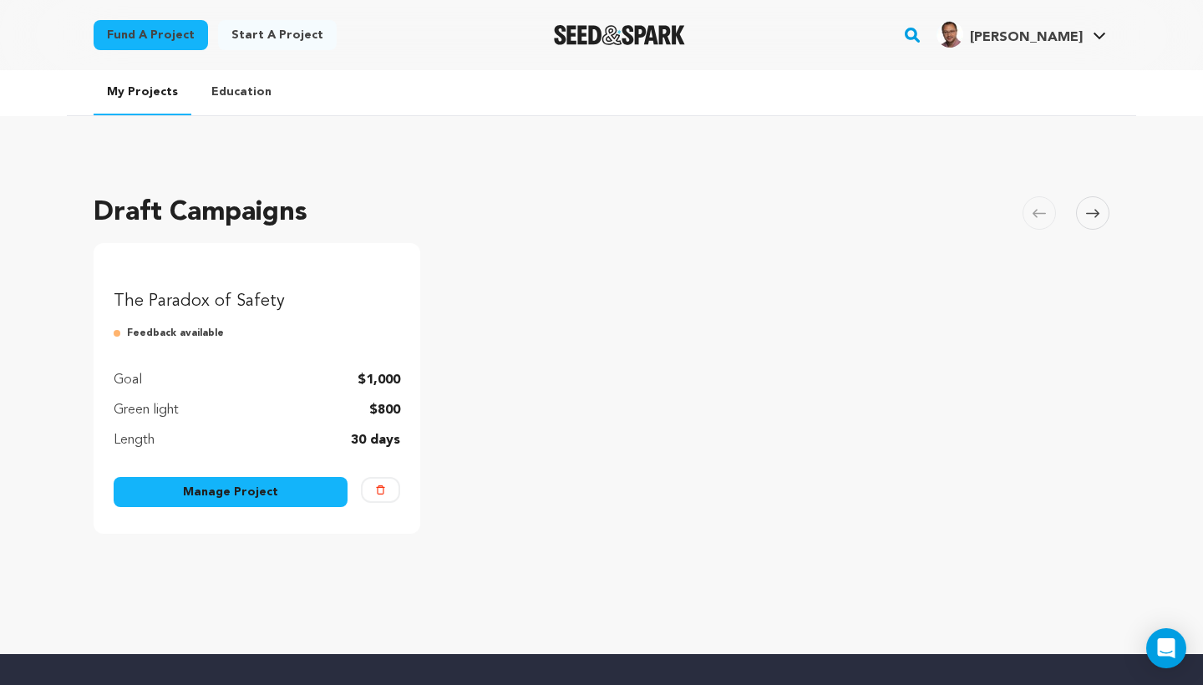
click at [217, 507] on link "Manage Project" at bounding box center [231, 492] width 234 height 30
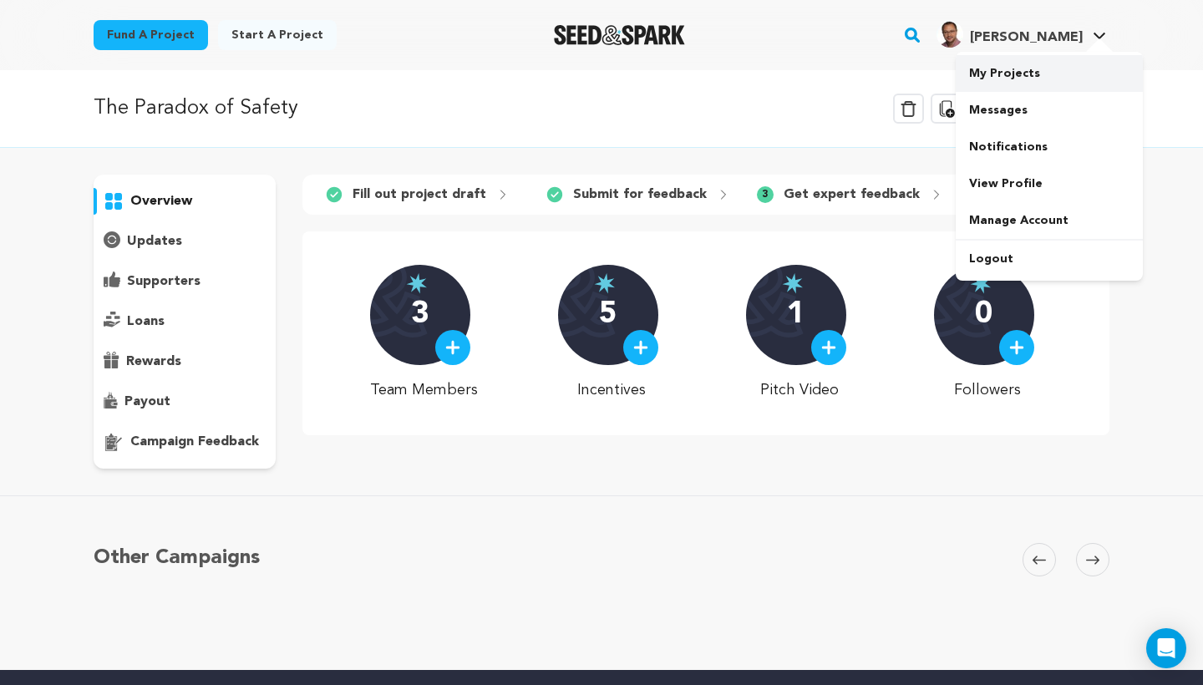
click at [1065, 74] on link "My Projects" at bounding box center [1048, 73] width 187 height 37
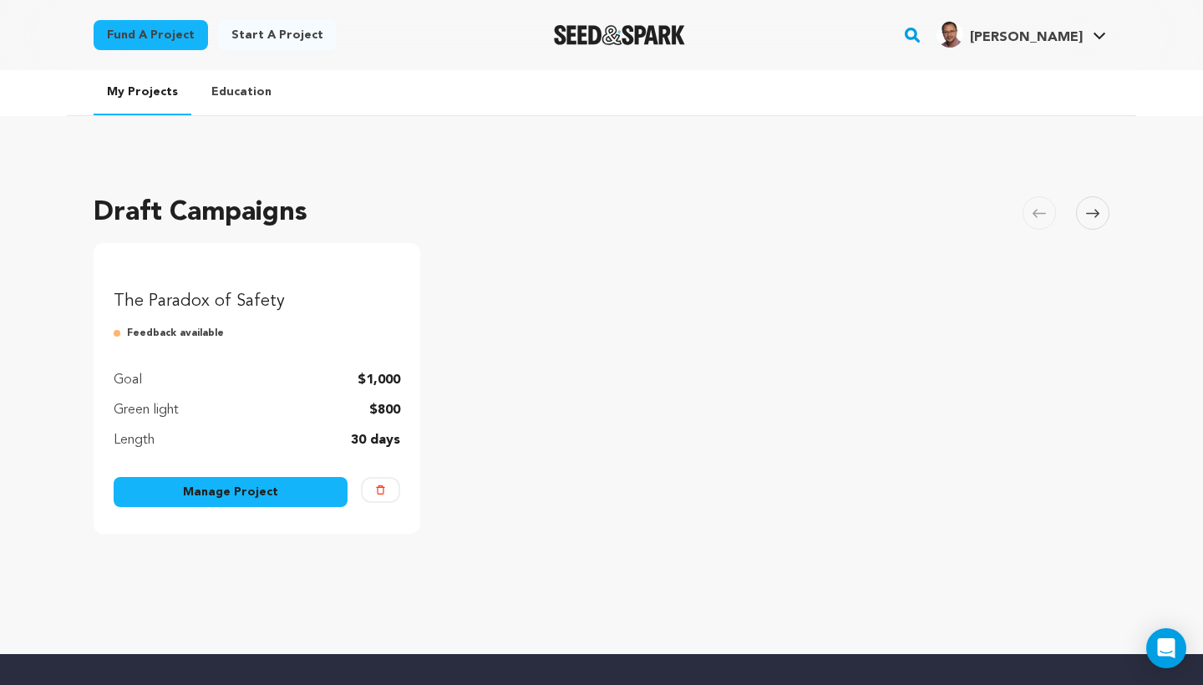
scroll to position [113, 0]
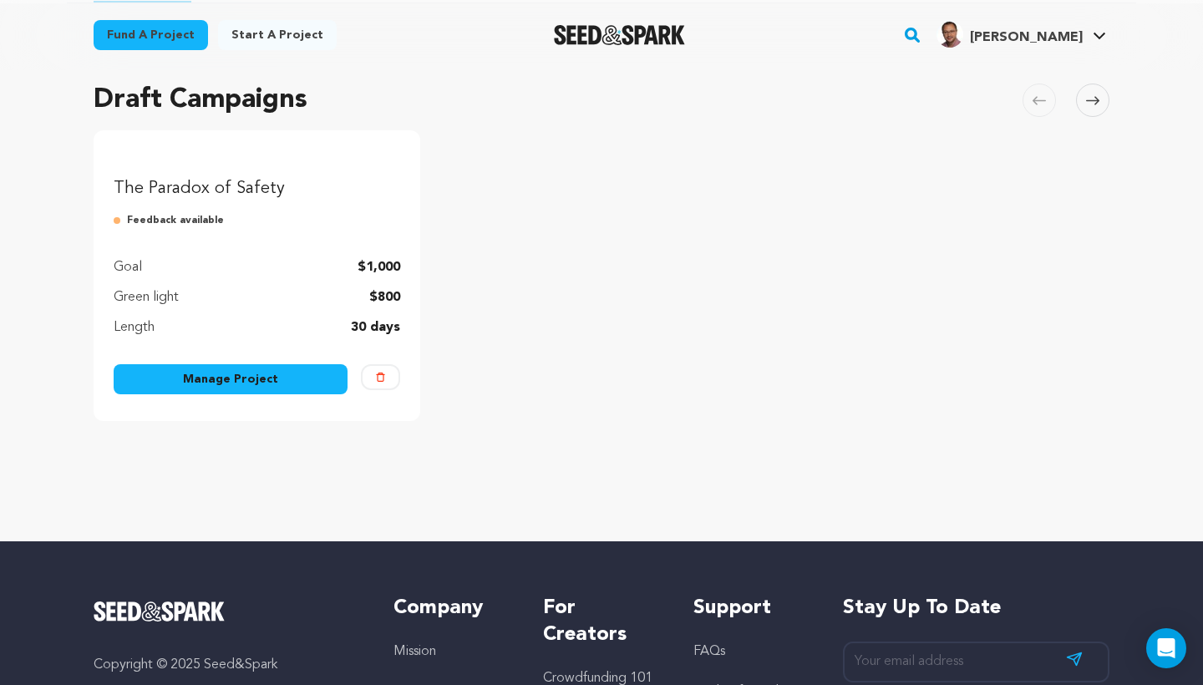
click at [270, 394] on link "Manage Project" at bounding box center [231, 379] width 234 height 30
click at [168, 200] on p "The Paradox of Safety" at bounding box center [257, 188] width 286 height 23
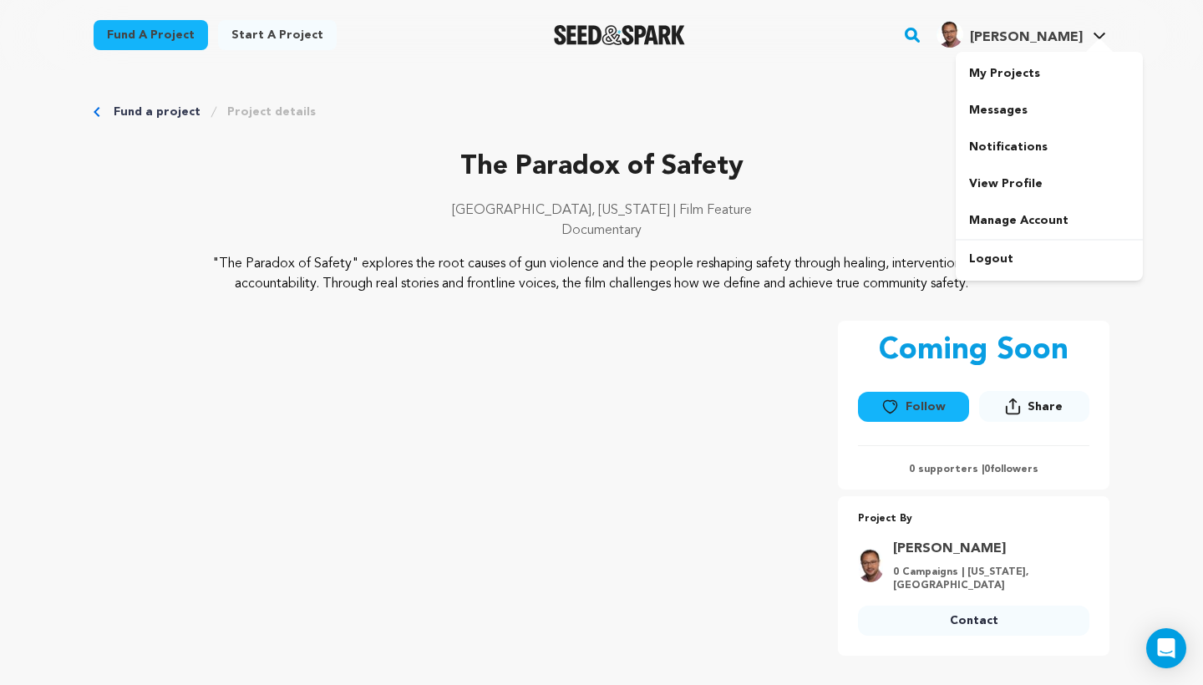
click at [1062, 24] on div "[PERSON_NAME]" at bounding box center [1009, 34] width 146 height 27
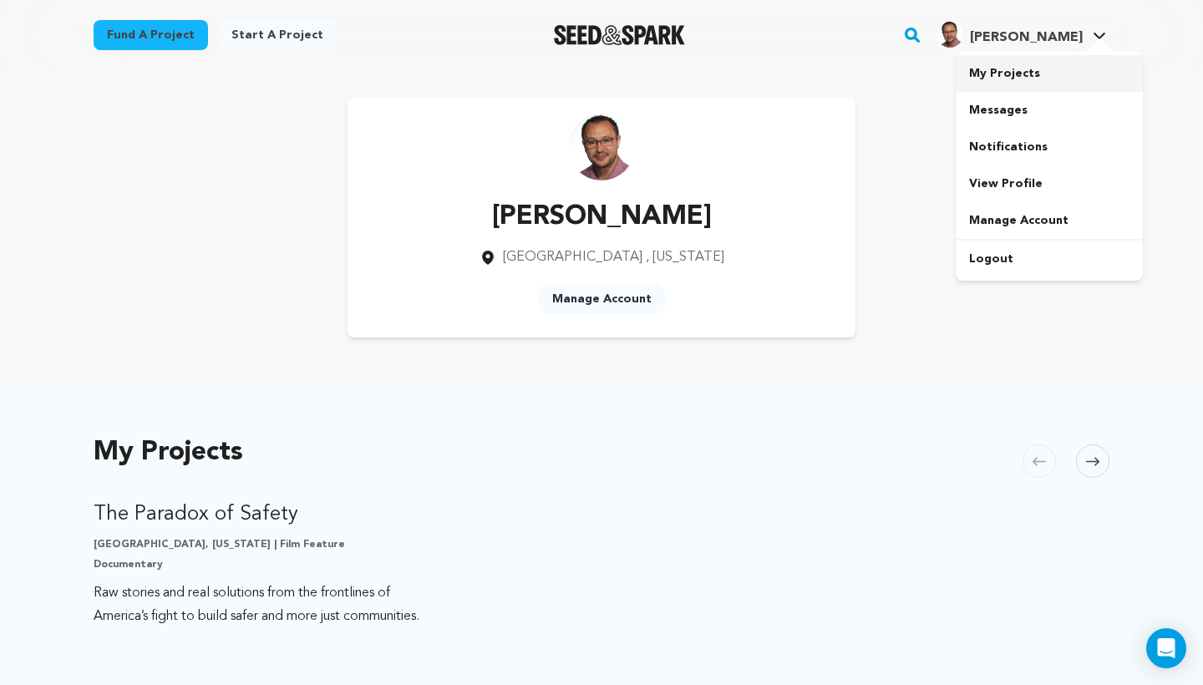
click at [1041, 73] on link "My Projects" at bounding box center [1048, 73] width 187 height 37
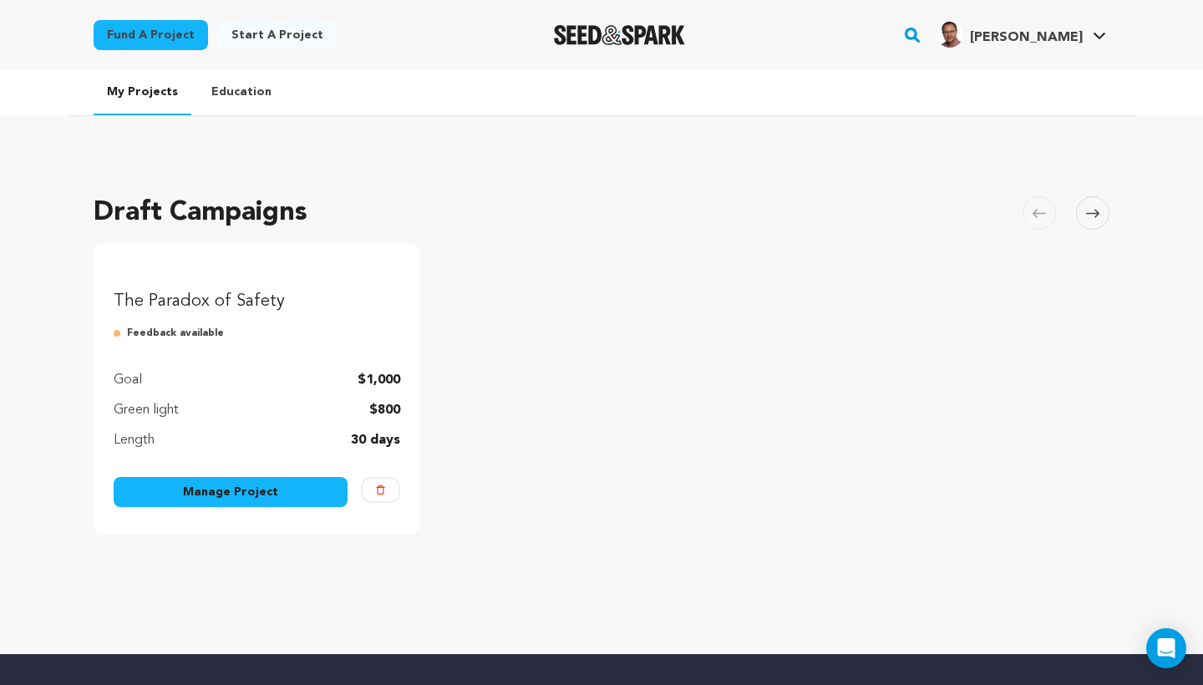
click at [228, 507] on link "Manage Project" at bounding box center [231, 492] width 234 height 30
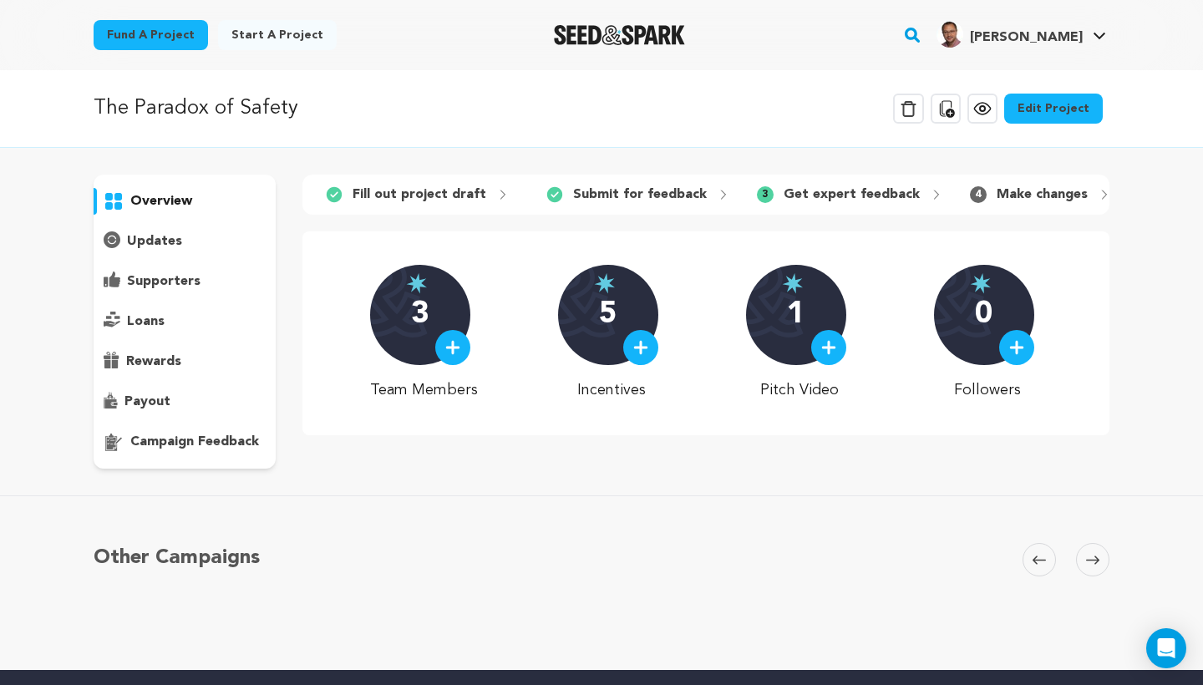
click at [1081, 96] on link "Edit Project" at bounding box center [1053, 109] width 99 height 30
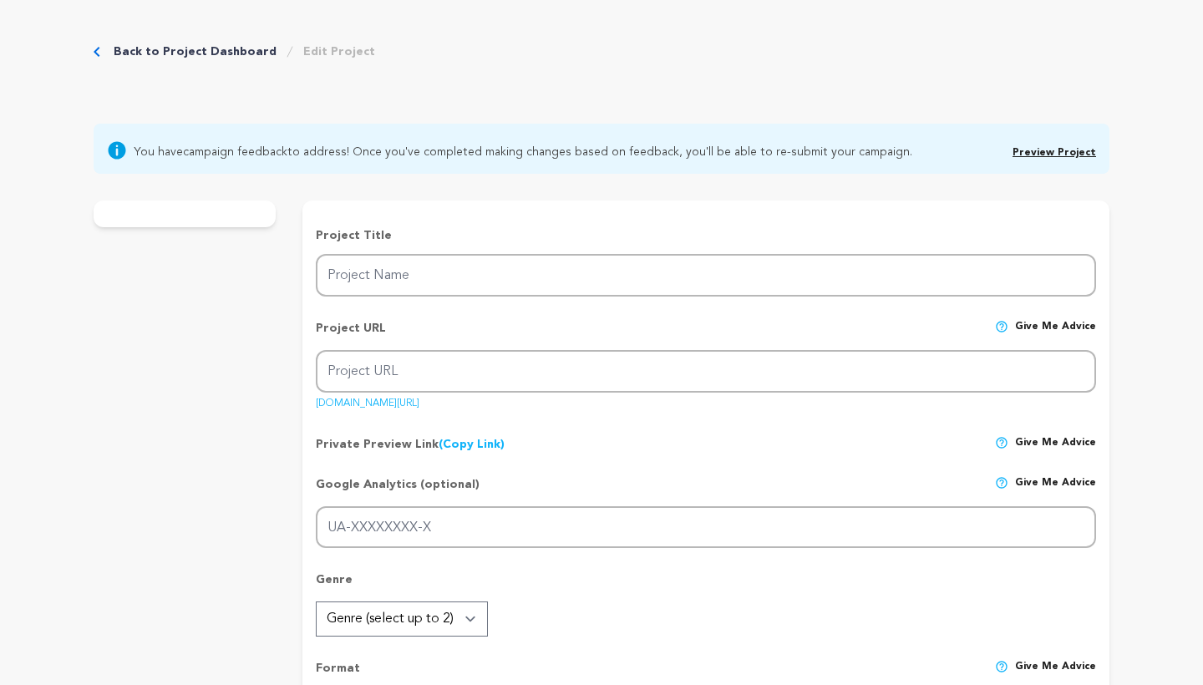
type input "The Paradox of Safety"
type input "advancing-community-safety"
type input "Raw stories and real solutions from the frontlines of America’s fight to build …"
type textarea ""The Paradox of Safety" explores the root causes of gun violence and the people…"
type textarea "Our mission is to educate, humanize, and inspire action by exposing the realiti…"
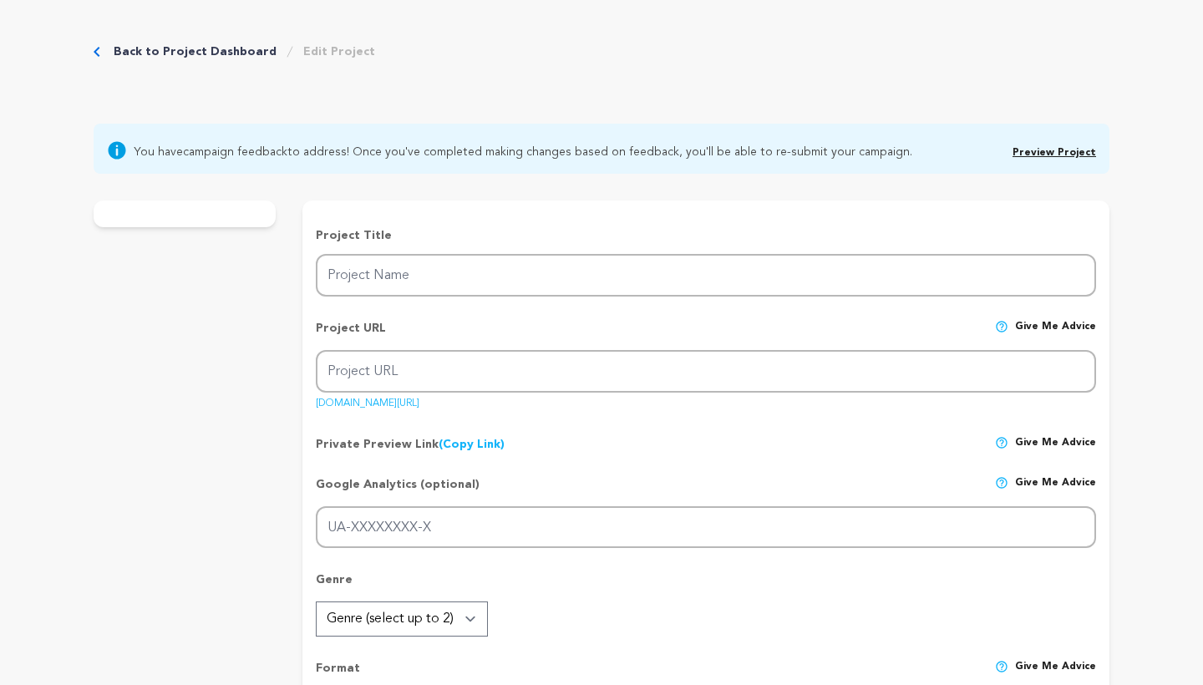
type textarea "InZone Productions"
radio input "true"
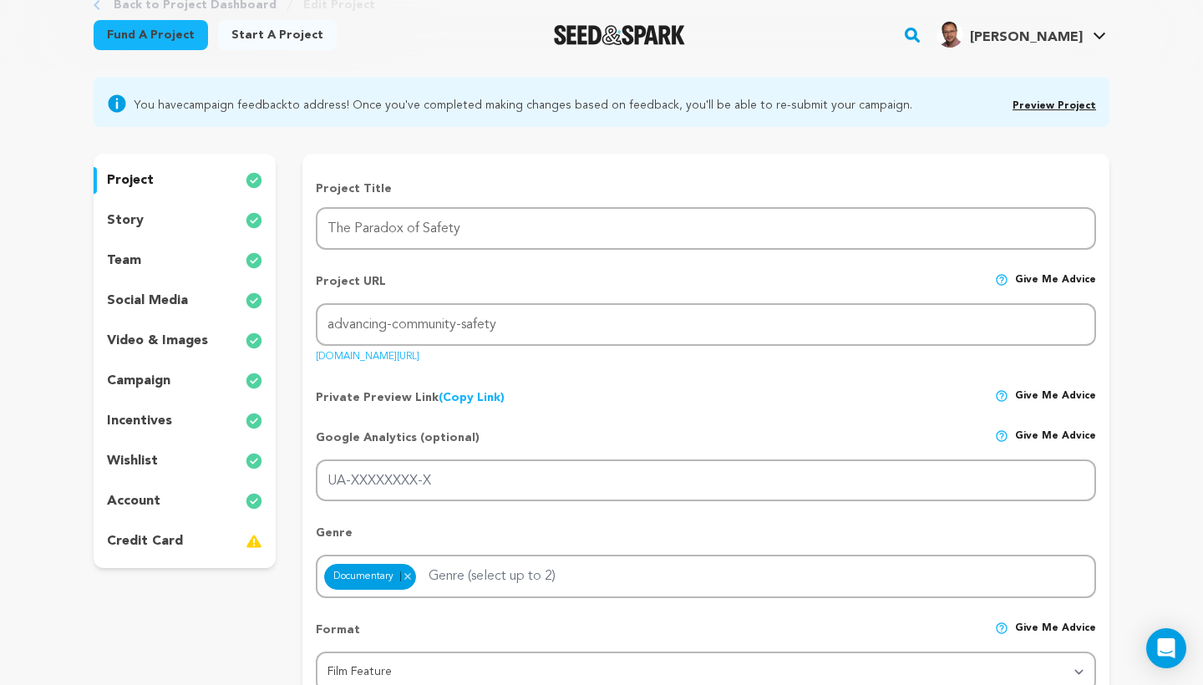
scroll to position [144, 0]
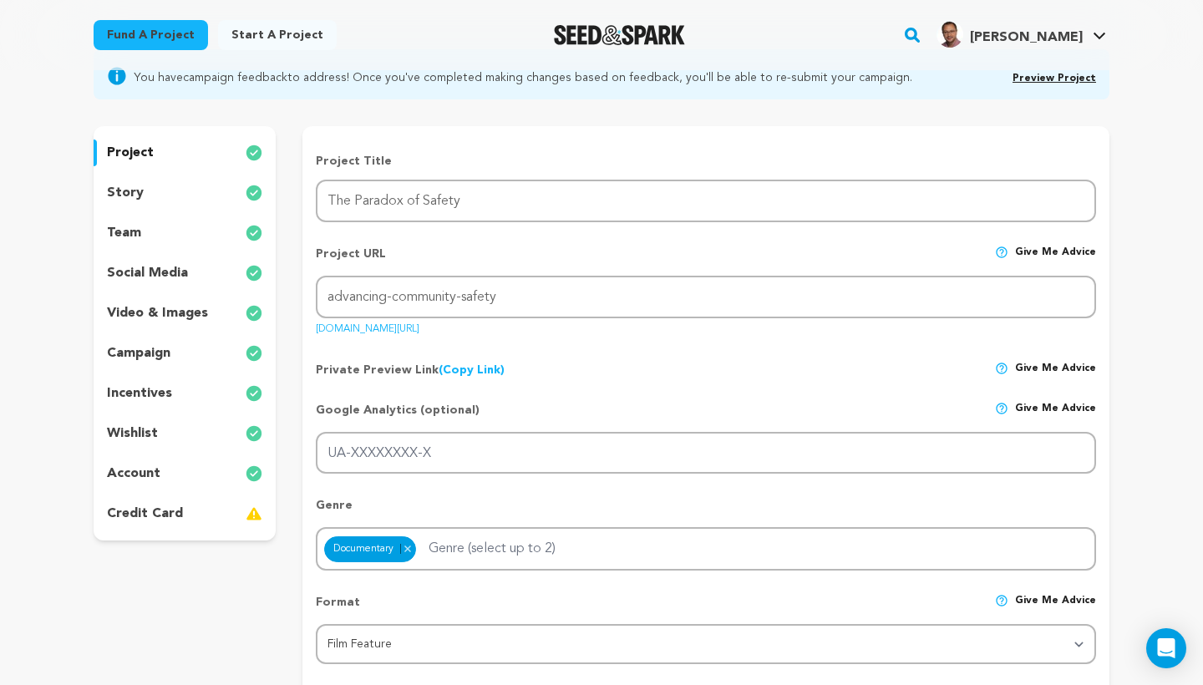
click at [174, 319] on p "video & images" at bounding box center [157, 313] width 101 height 20
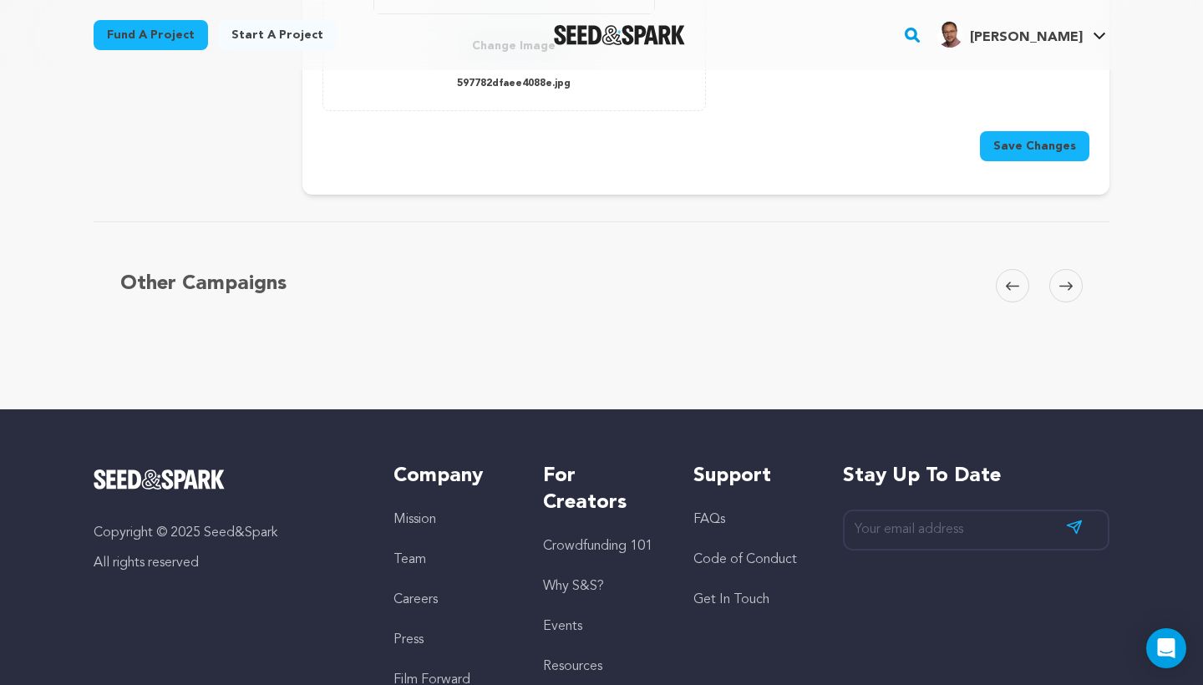
scroll to position [698, 0]
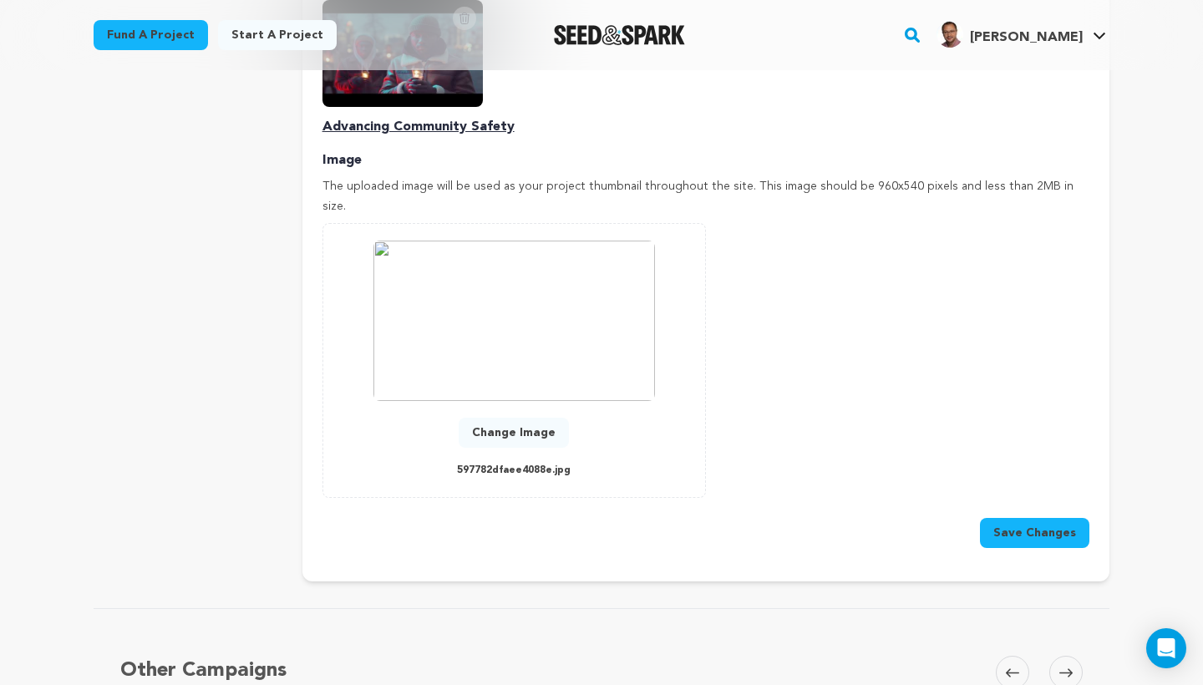
click at [522, 418] on button "Change Image" at bounding box center [513, 433] width 110 height 30
click at [1058, 518] on button "Save Changes" at bounding box center [1034, 533] width 109 height 30
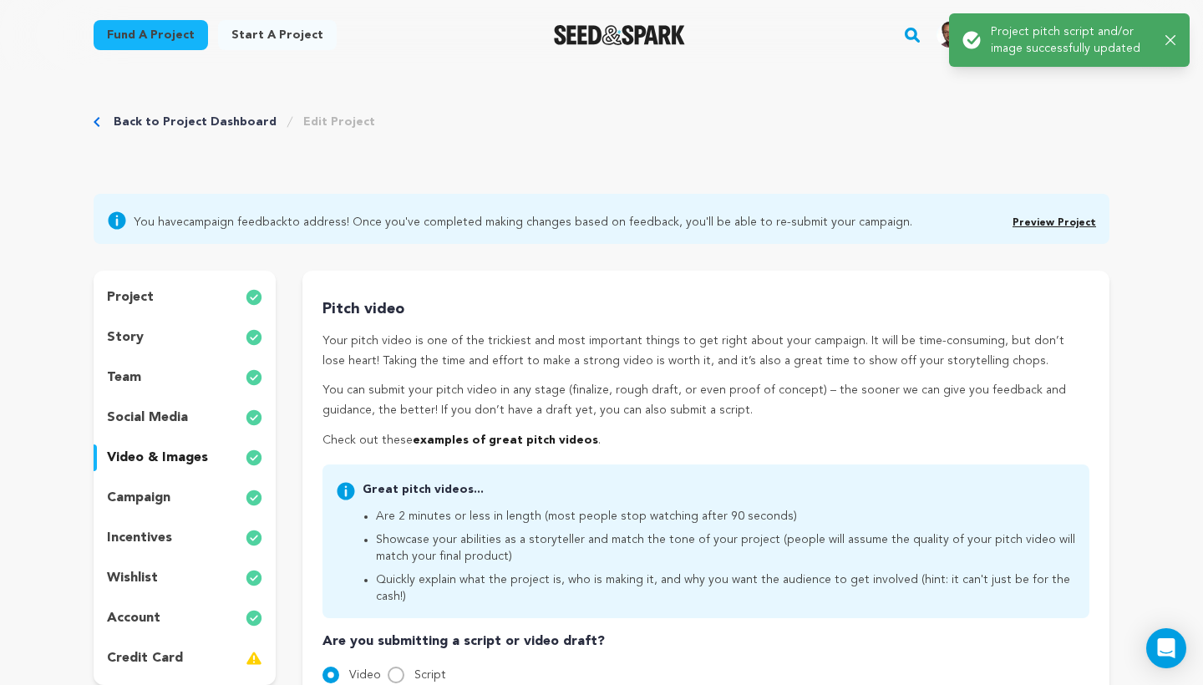
scroll to position [0, 0]
click at [1168, 38] on icon "button" at bounding box center [1170, 40] width 10 height 10
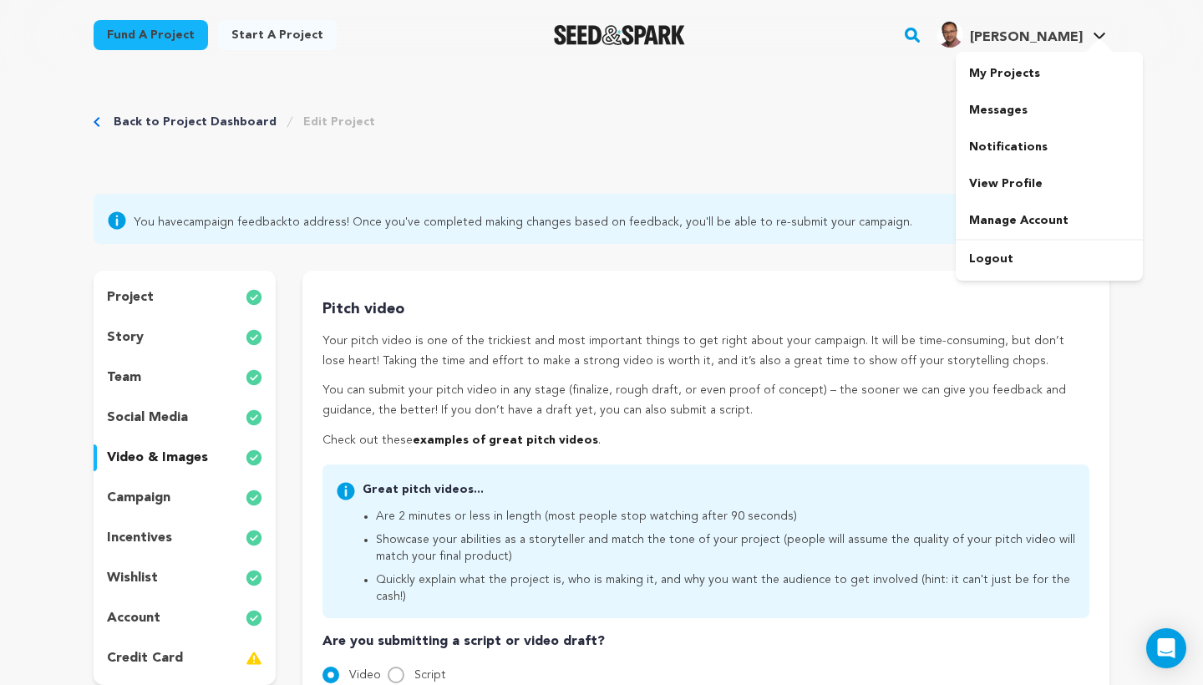
click at [1072, 41] on span "[PERSON_NAME]" at bounding box center [1026, 37] width 113 height 13
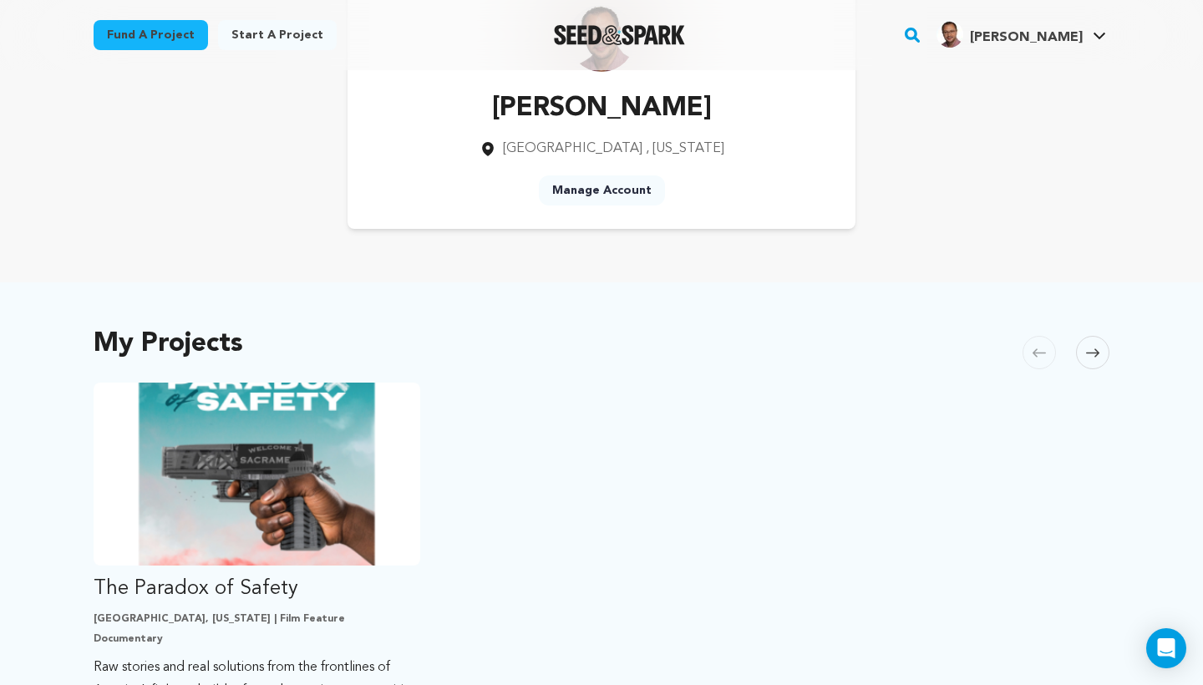
scroll to position [109, 0]
